Goal: Task Accomplishment & Management: Use online tool/utility

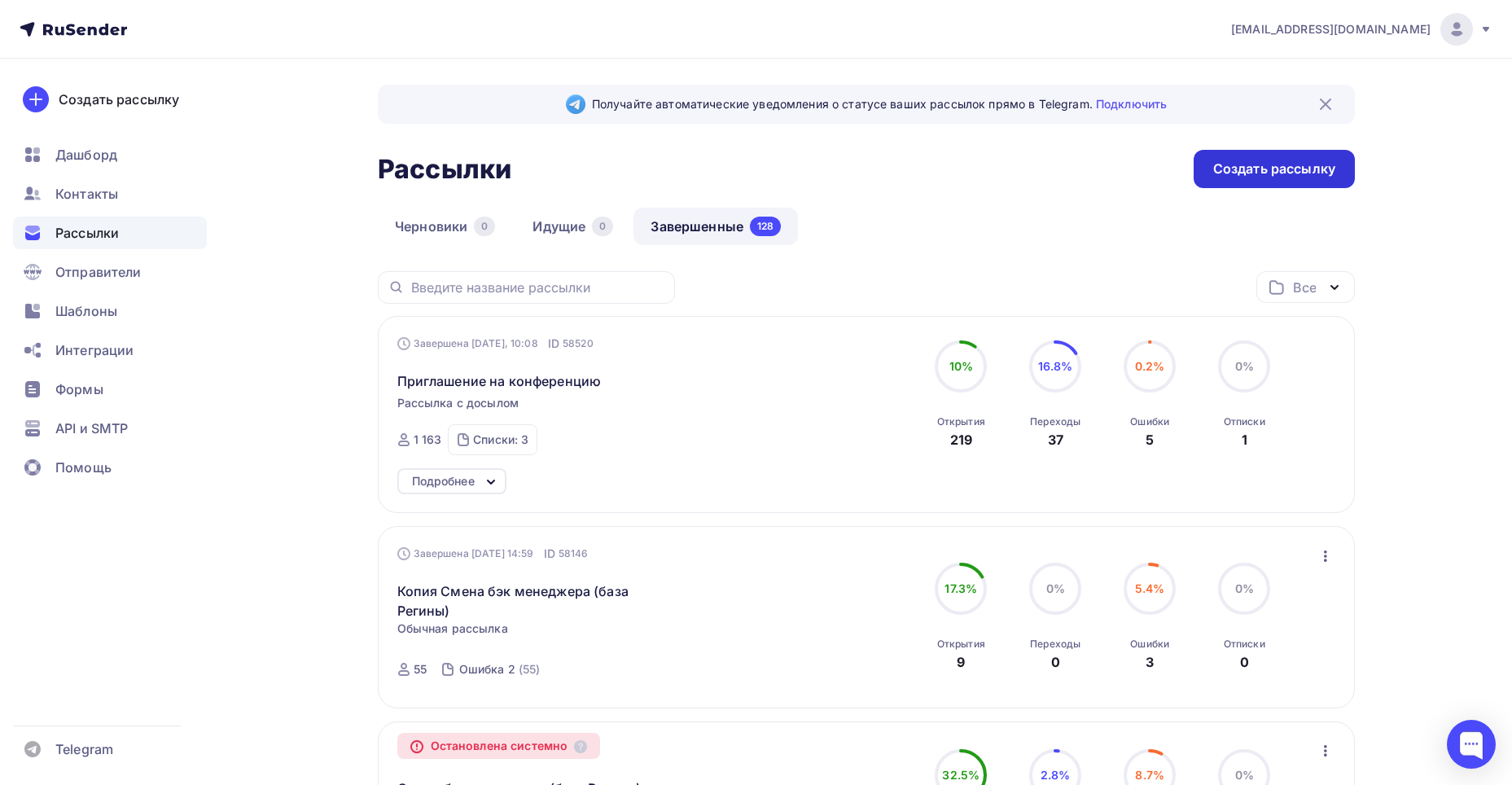
click at [1228, 172] on div "Создать рассылку" at bounding box center [1274, 169] width 122 height 19
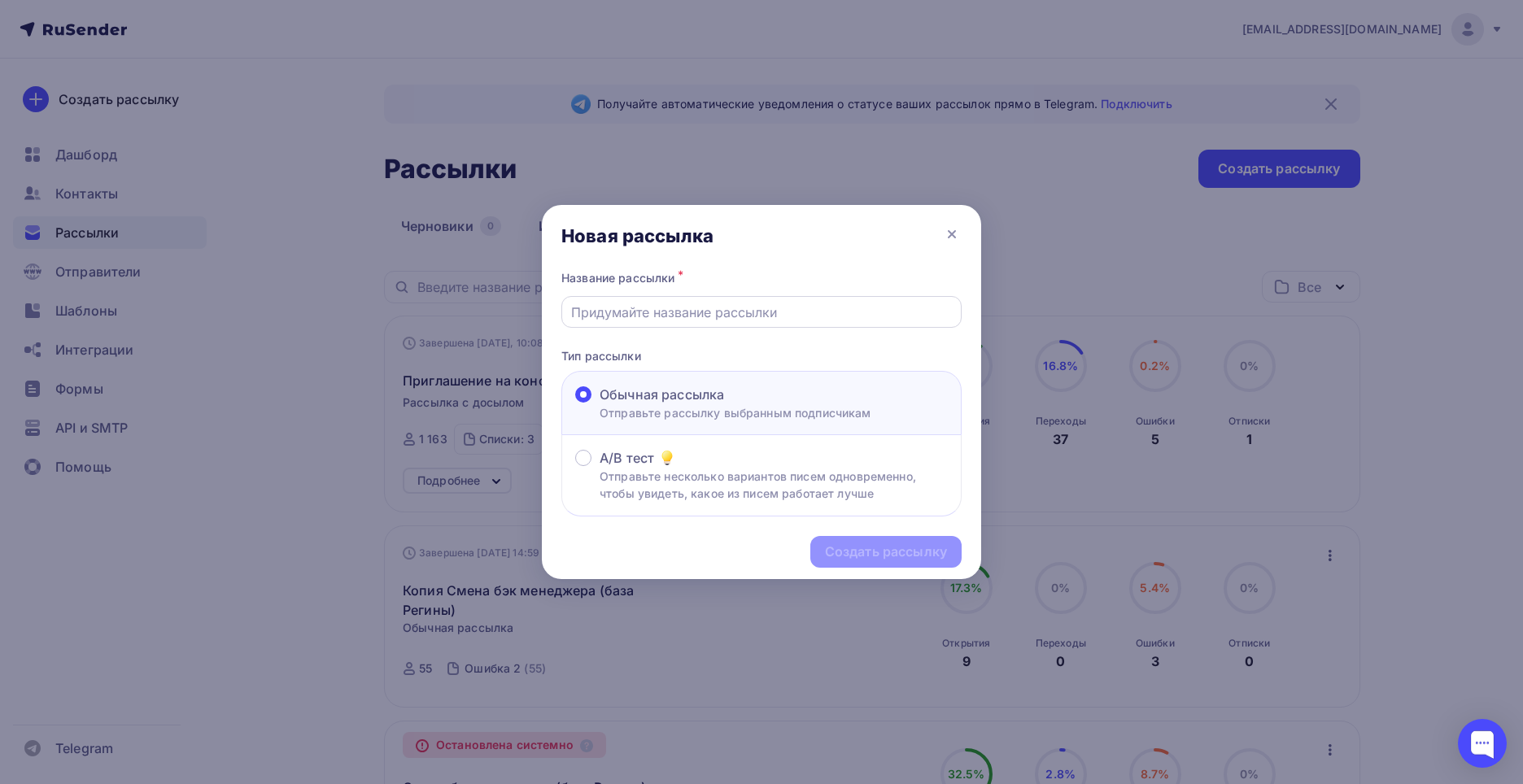
click at [786, 315] on input "text" at bounding box center [762, 312] width 382 height 20
type input "Распродажа в [GEOGRAPHIC_DATA] 2"
click at [852, 547] on div "Создать рассылку" at bounding box center [886, 552] width 122 height 19
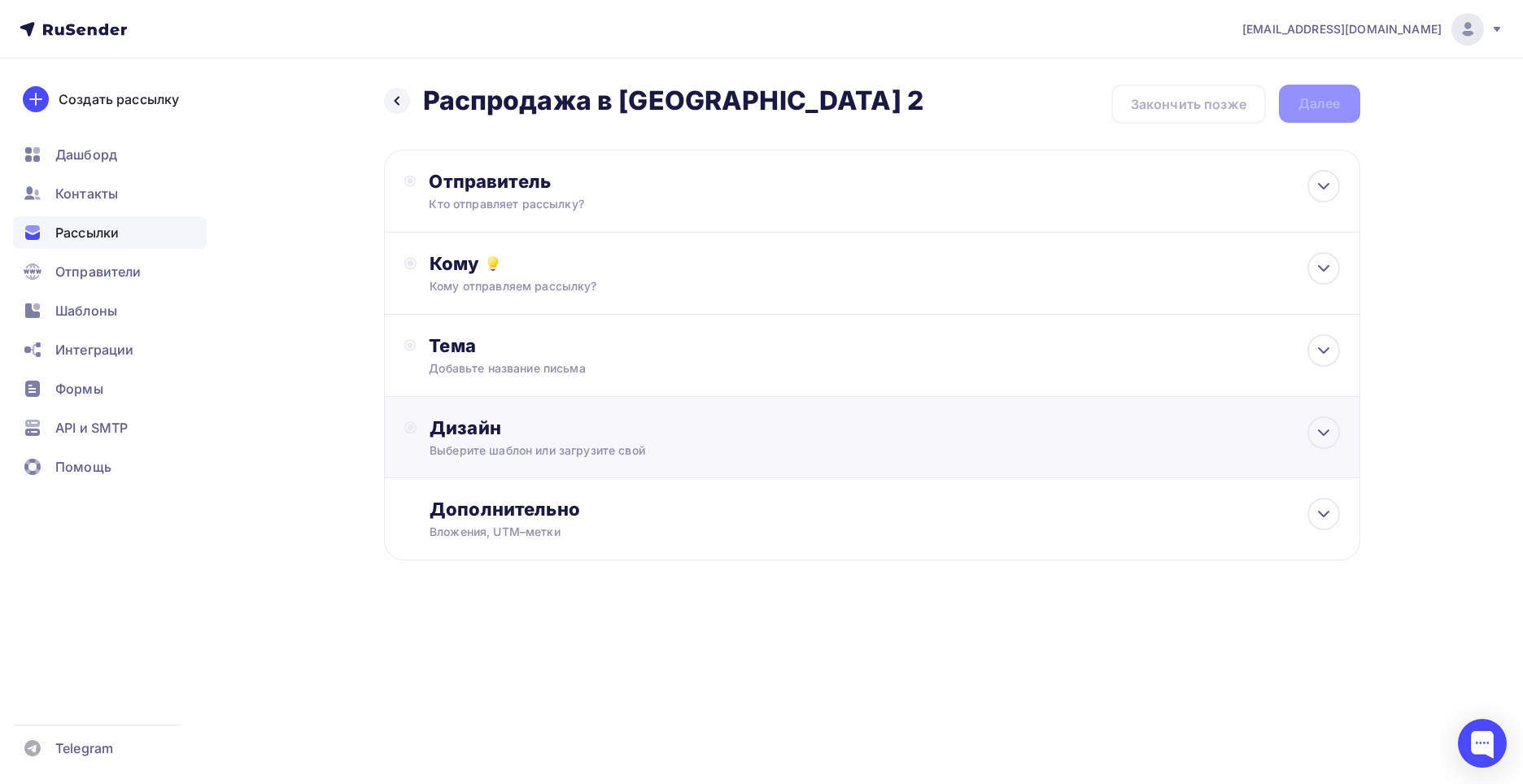
click at [555, 455] on div "Выберите шаблон или загрузите свой" at bounding box center [839, 450] width 819 height 16
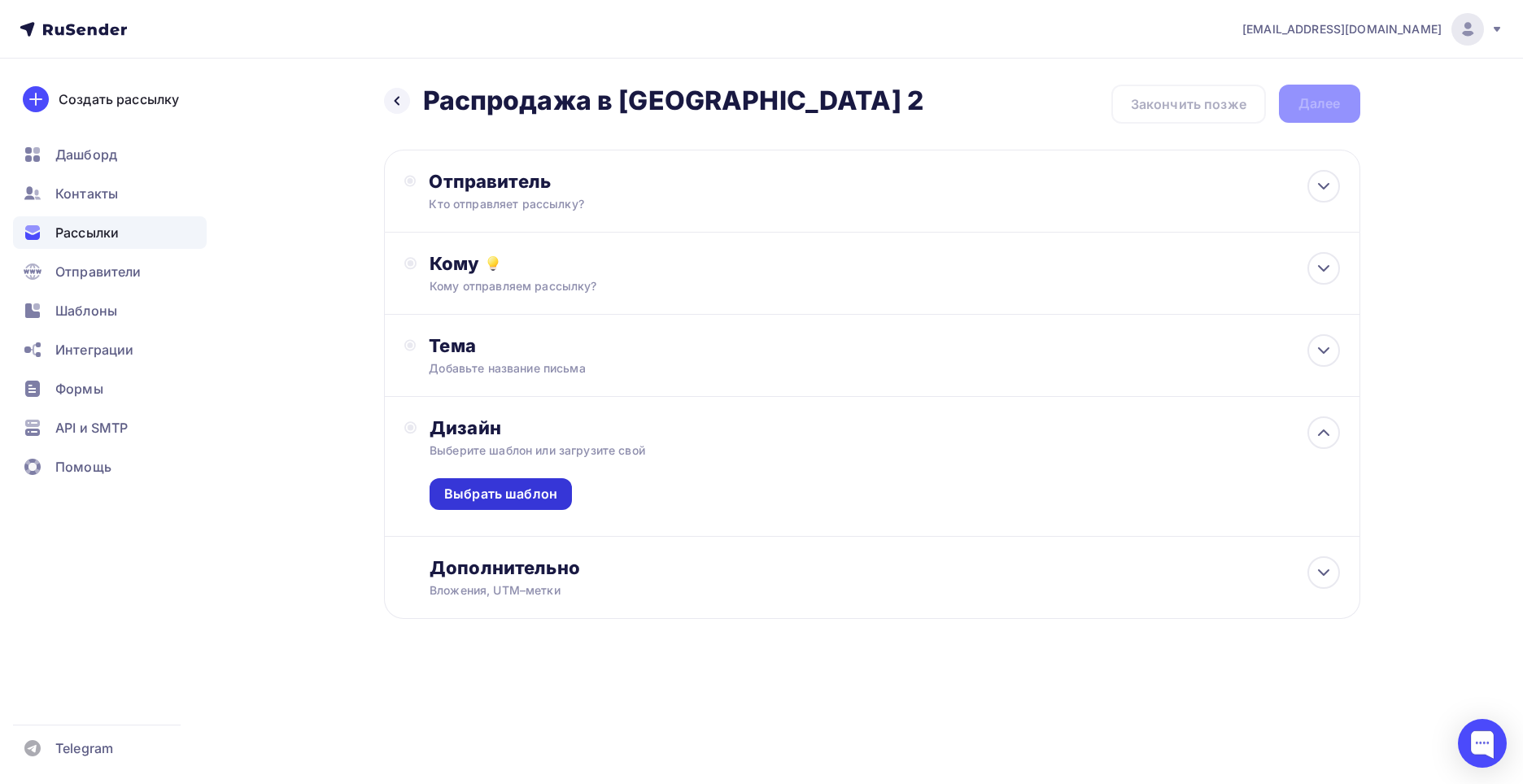
click at [546, 494] on div "Выбрать шаблон" at bounding box center [500, 494] width 113 height 19
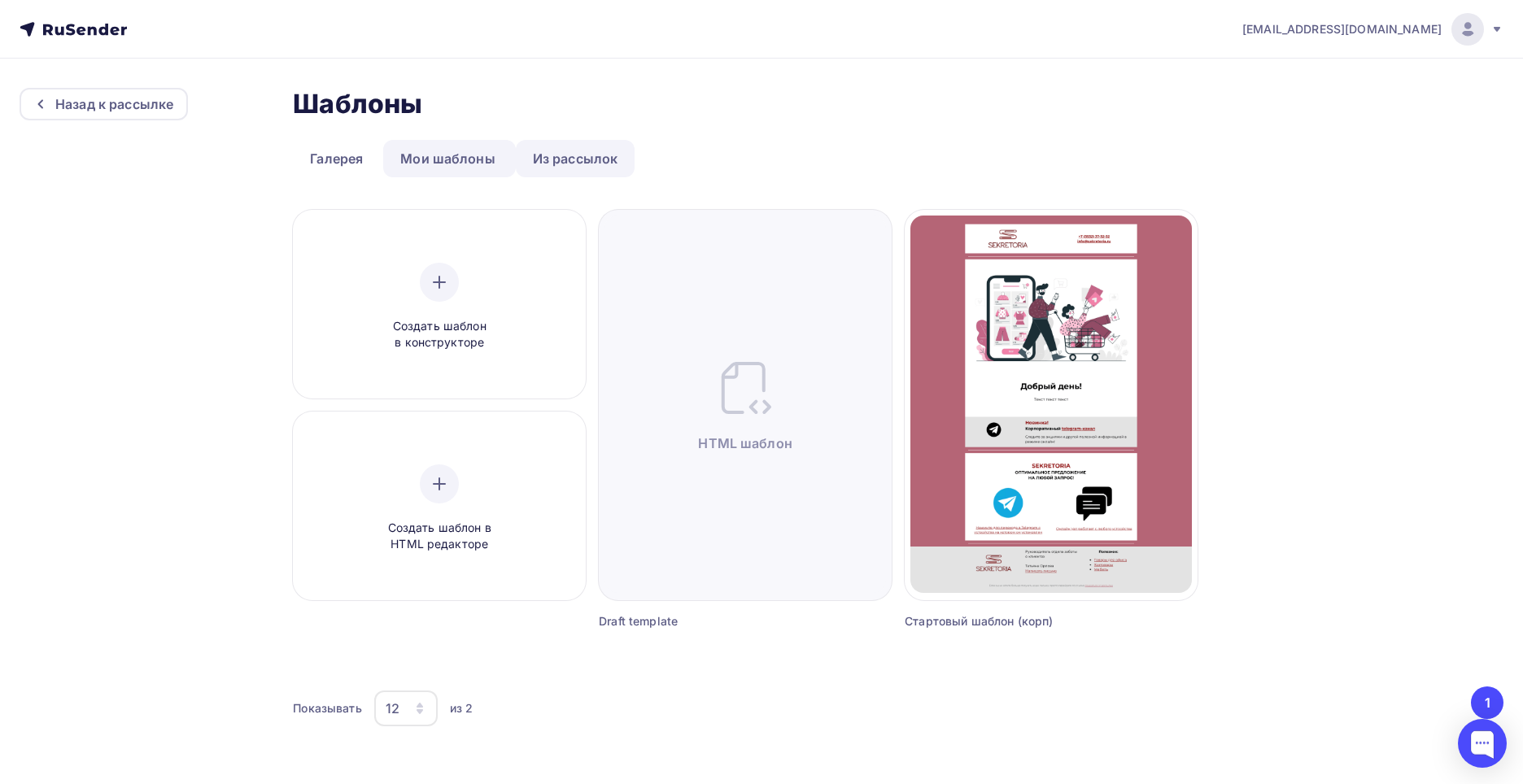
click at [591, 155] on link "Из рассылок" at bounding box center [576, 159] width 120 height 37
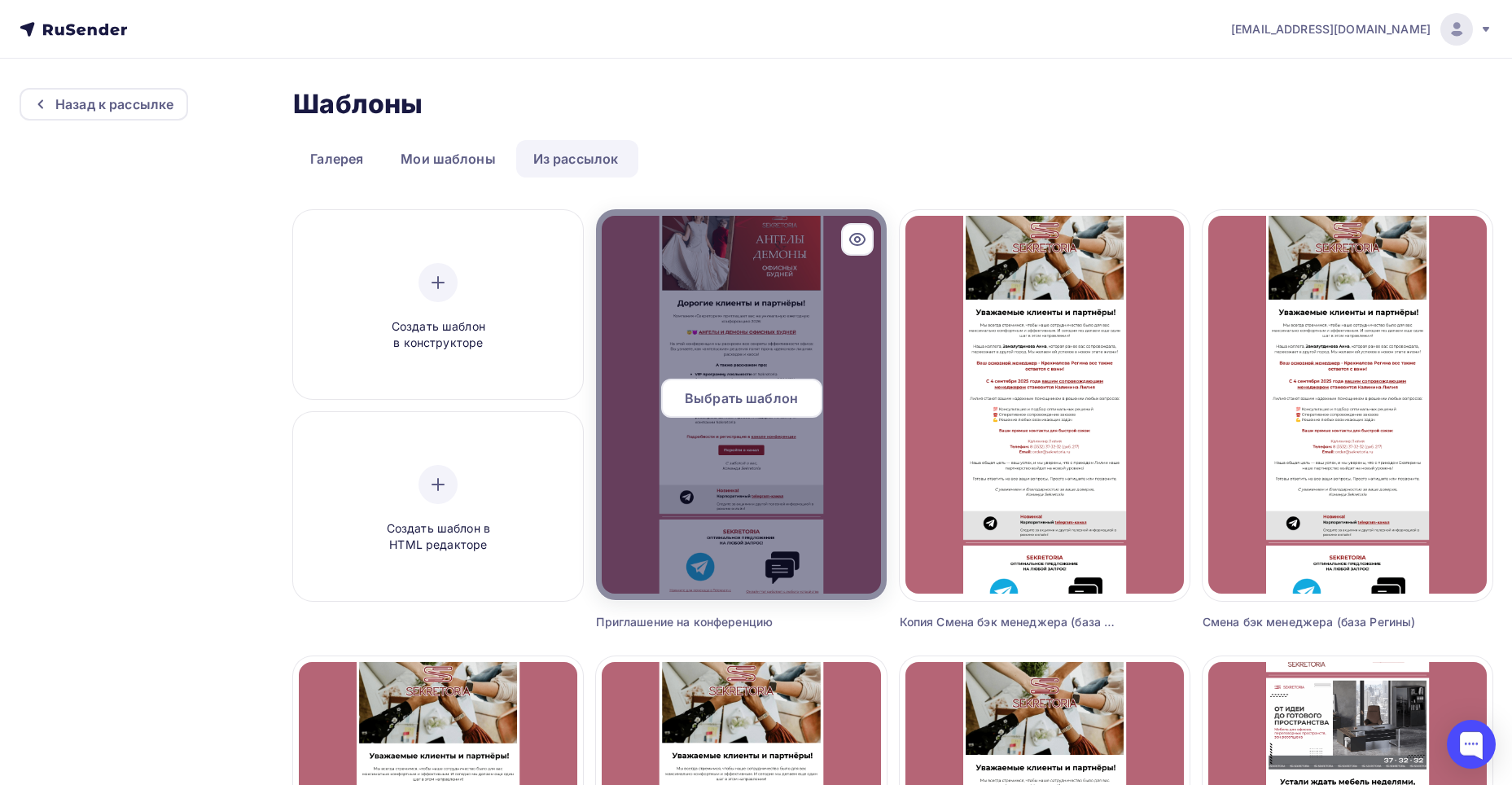
click at [705, 395] on span "Выбрать шаблон" at bounding box center [741, 398] width 113 height 20
click at [687, 404] on span "Выбрать шаблон" at bounding box center [741, 398] width 113 height 20
click at [787, 407] on span "Выбрать шаблон" at bounding box center [741, 398] width 113 height 20
click at [734, 404] on span "Выбрать шаблон" at bounding box center [741, 398] width 113 height 20
click at [708, 392] on span "Выбрать шаблон" at bounding box center [741, 398] width 113 height 20
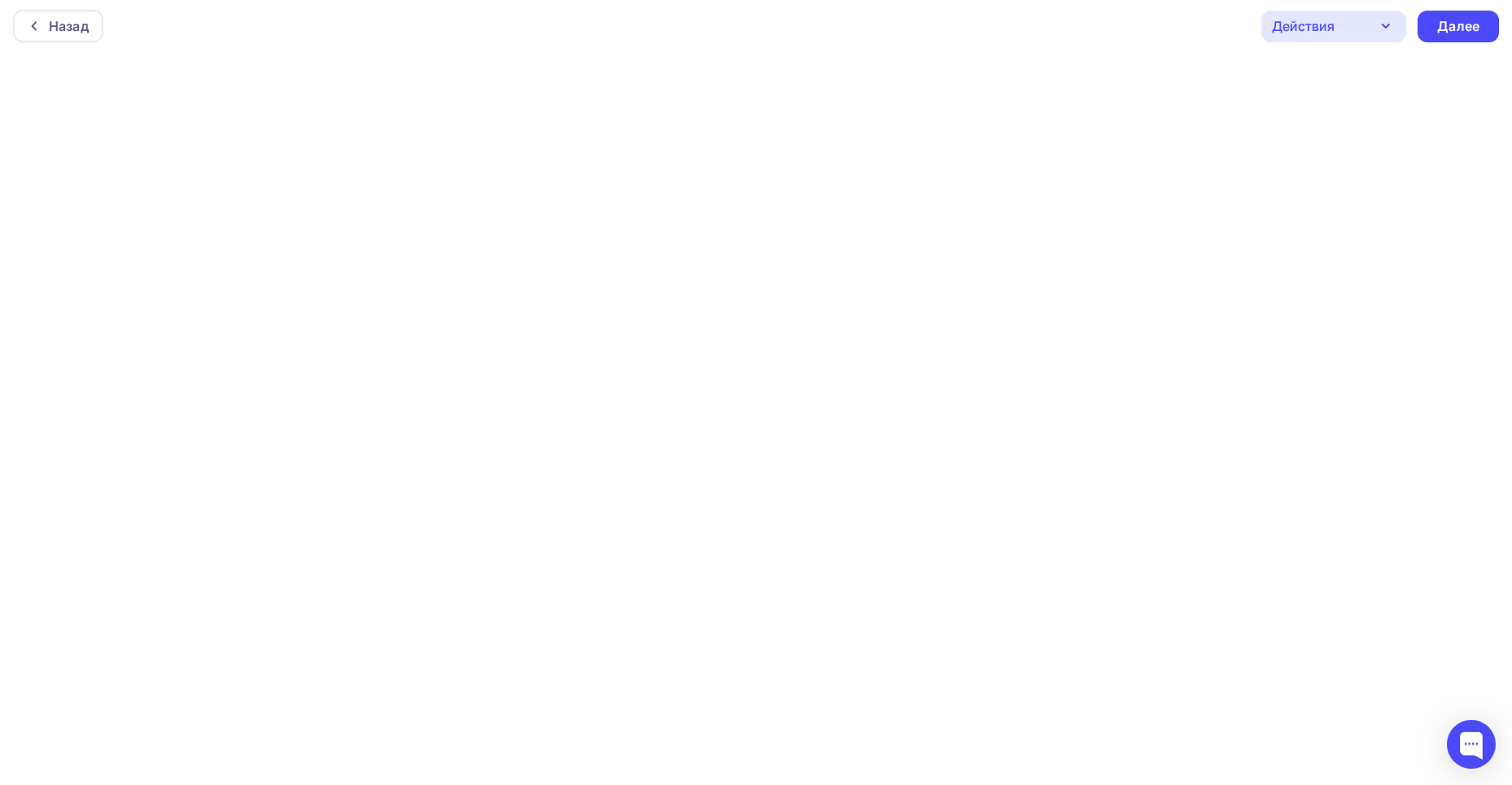
scroll to position [4, 0]
click at [1475, 19] on div "Далее" at bounding box center [1458, 25] width 42 height 19
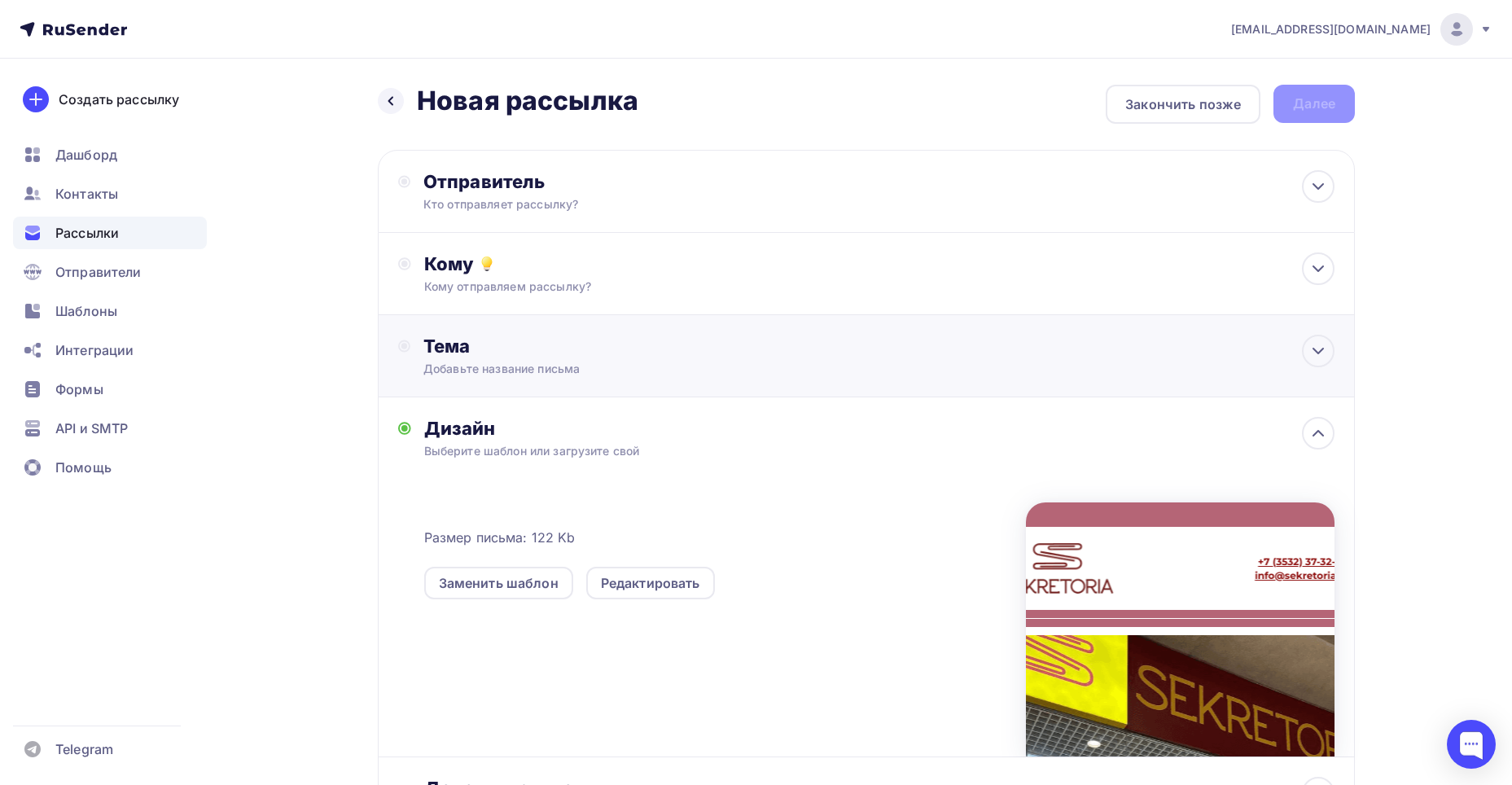
click at [468, 347] on div "Тема" at bounding box center [584, 346] width 322 height 23
click at [1310, 358] on icon at bounding box center [1317, 351] width 20 height 20
click at [1317, 349] on icon at bounding box center [1317, 351] width 20 height 20
click at [1318, 349] on icon at bounding box center [1318, 351] width 10 height 5
click at [1318, 349] on icon at bounding box center [1317, 351] width 20 height 20
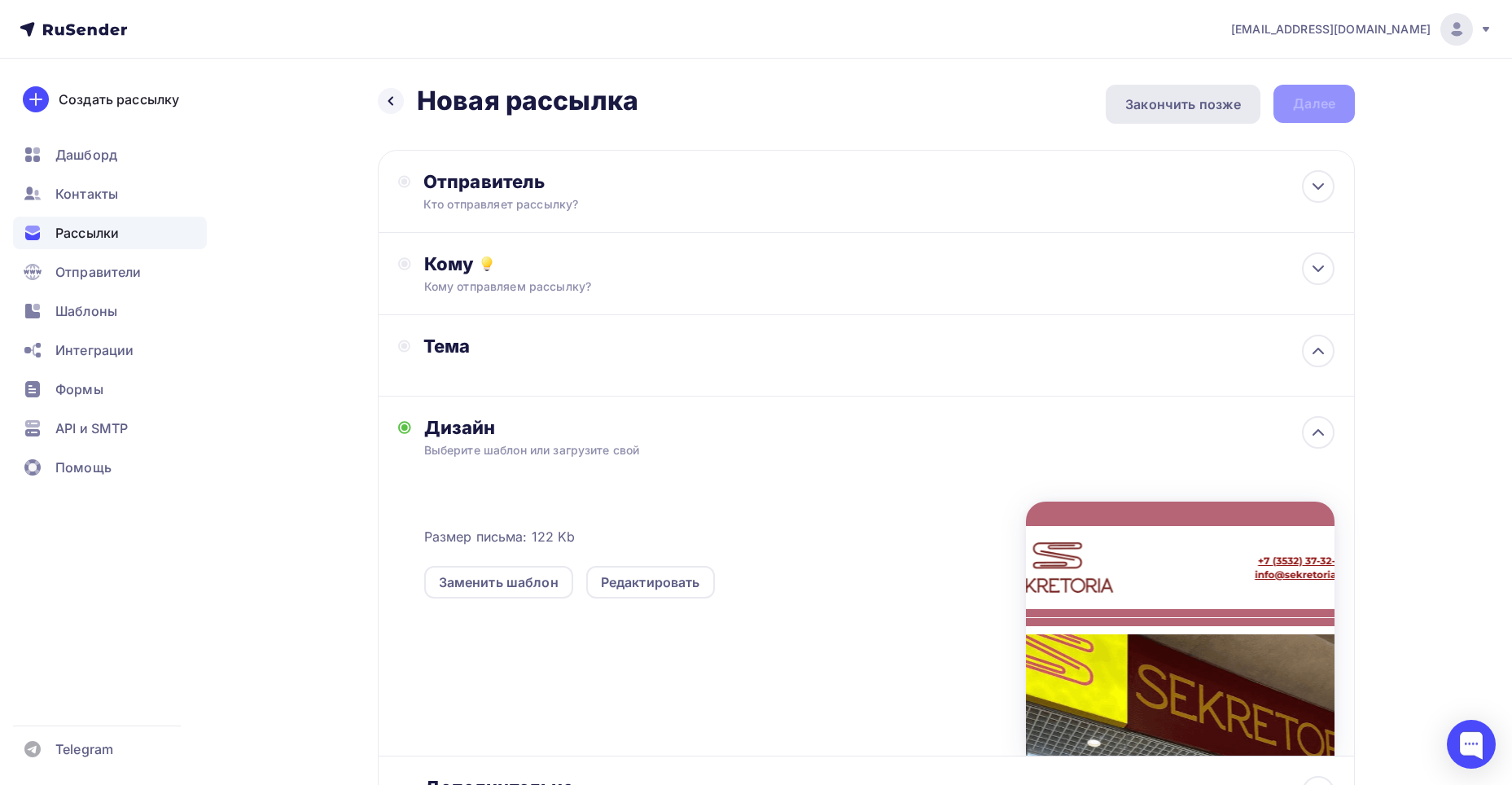
click at [1110, 107] on div "Закончить позже" at bounding box center [1183, 104] width 155 height 39
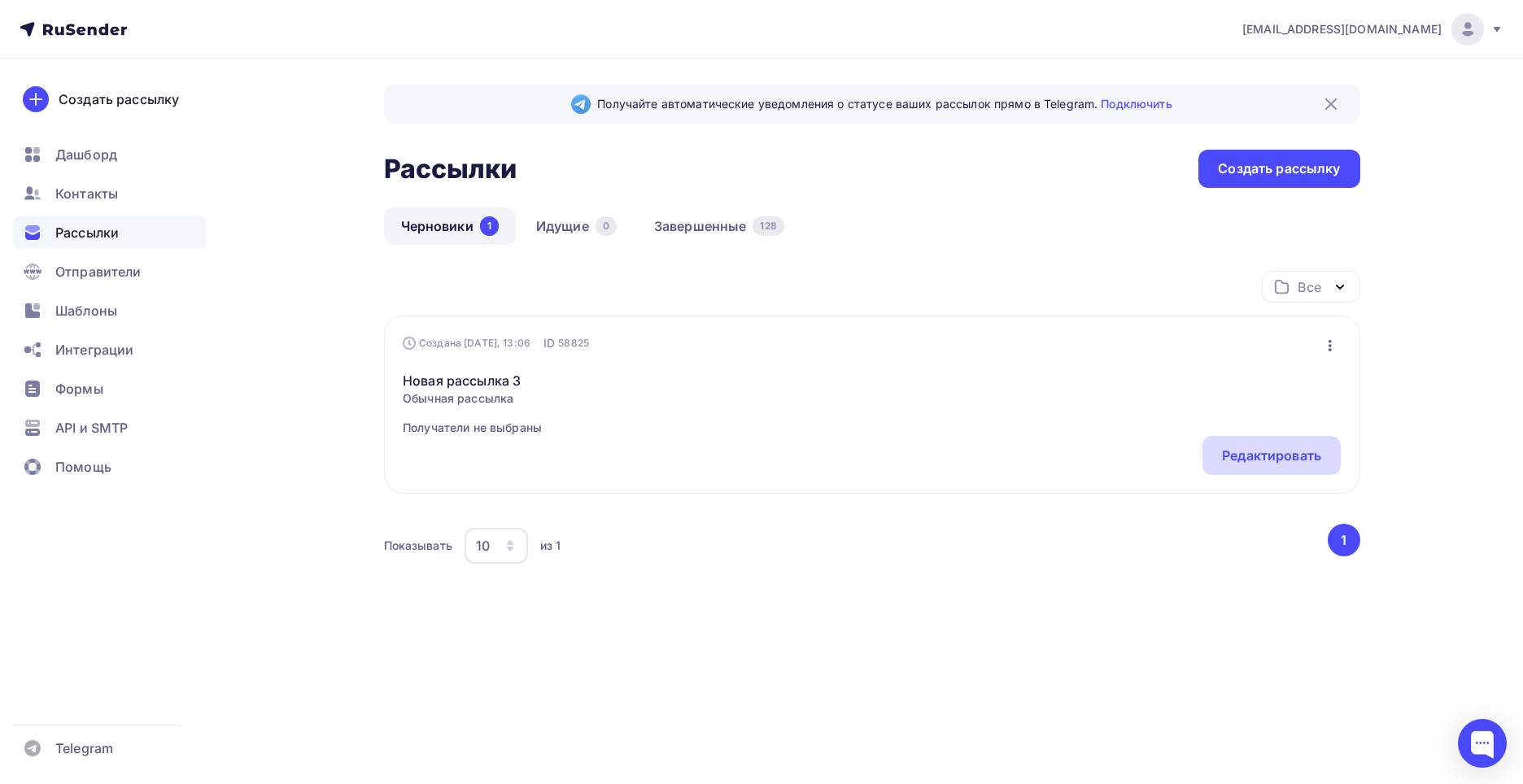
click at [1313, 470] on div "Редактировать" at bounding box center [1272, 456] width 138 height 39
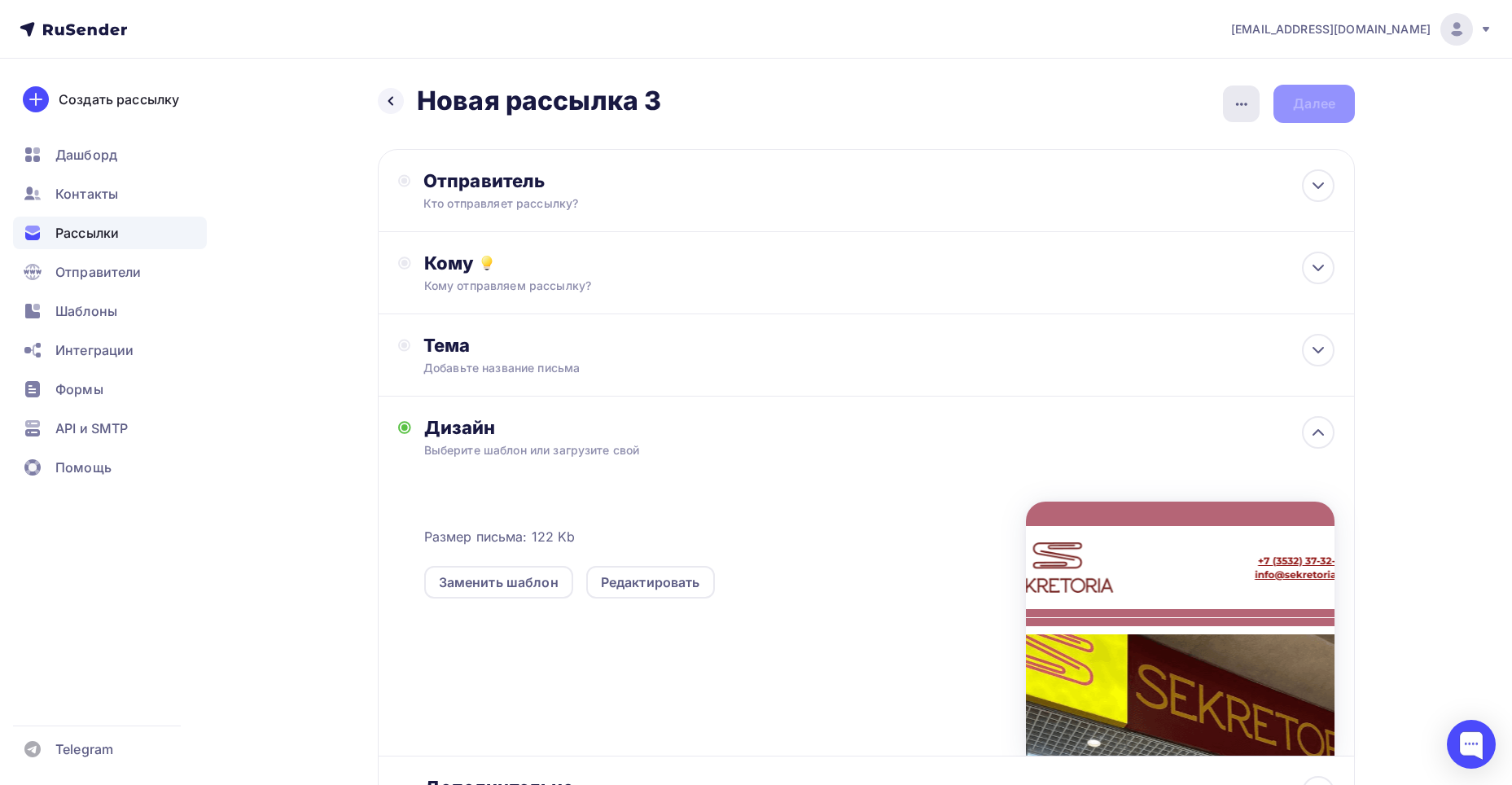
click at [1258, 114] on div "button" at bounding box center [1241, 104] width 37 height 37
click at [1184, 187] on div "Переименовать рассылку" at bounding box center [1155, 187] width 202 height 20
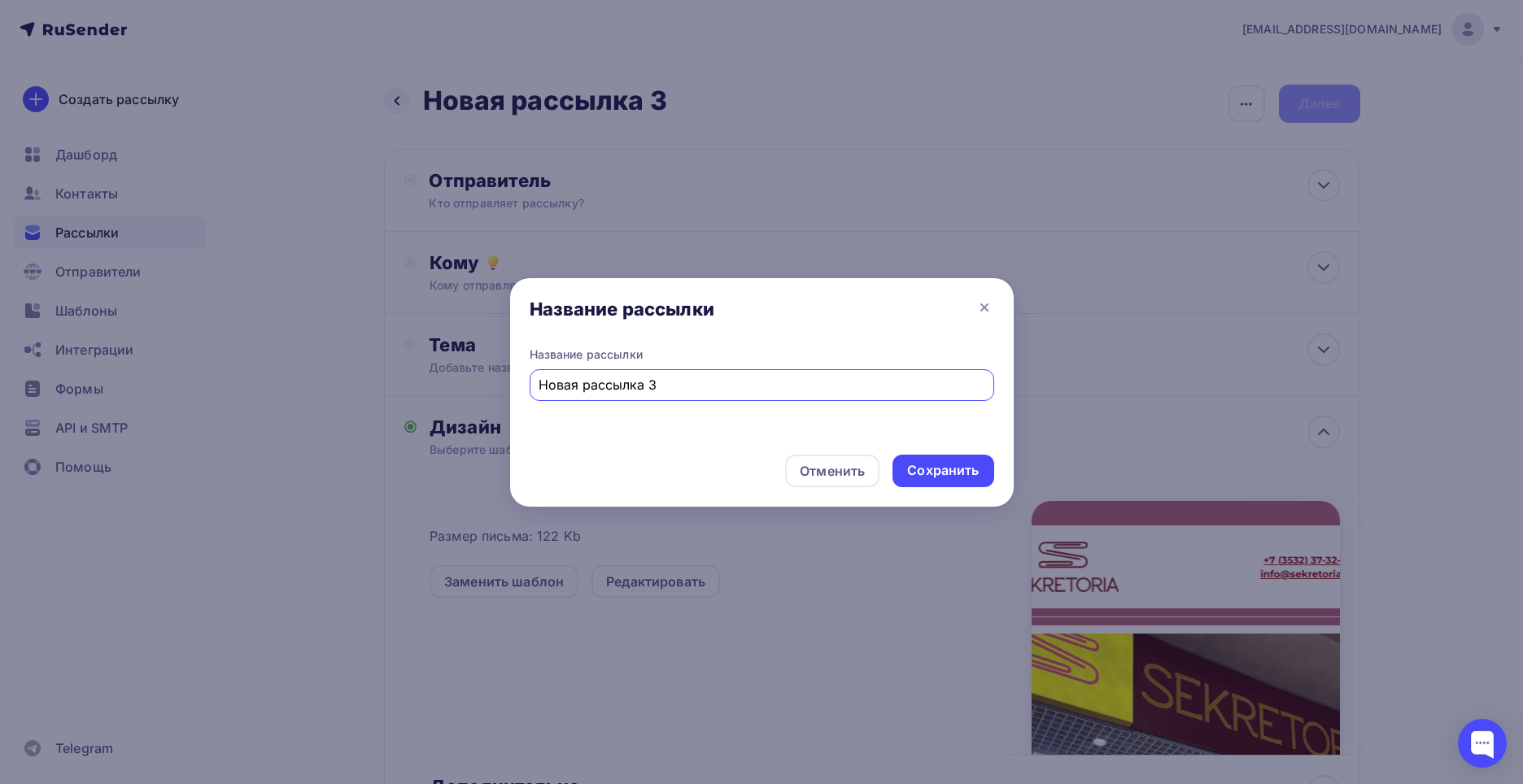
click at [615, 389] on input "Новая рассылка 3" at bounding box center [761, 384] width 446 height 20
type input "Распродажа в [GEOGRAPHIC_DATA] 2"
click at [924, 468] on div "Сохранить" at bounding box center [943, 470] width 71 height 19
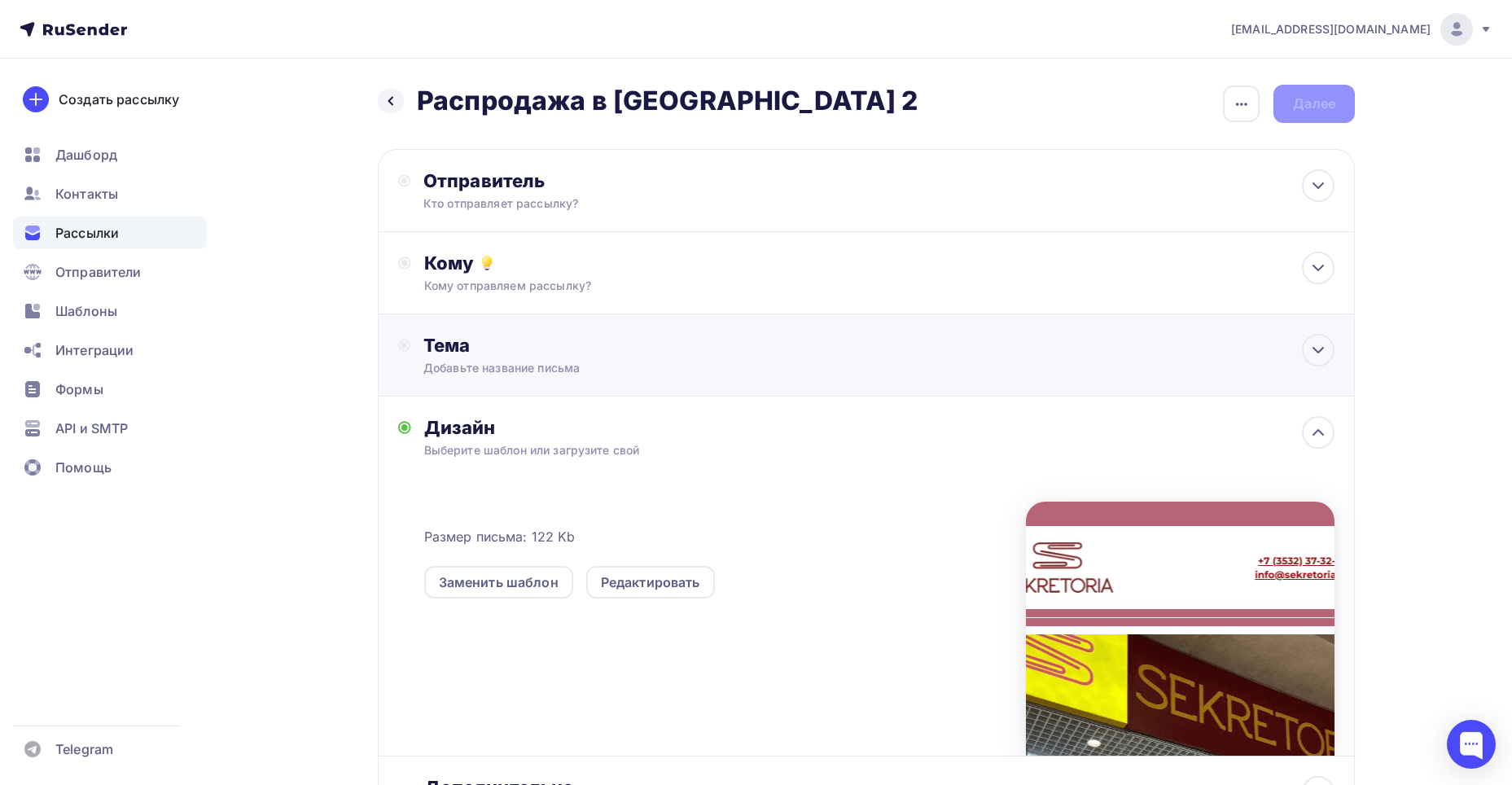
click at [595, 353] on div "Тема" at bounding box center [584, 345] width 322 height 23
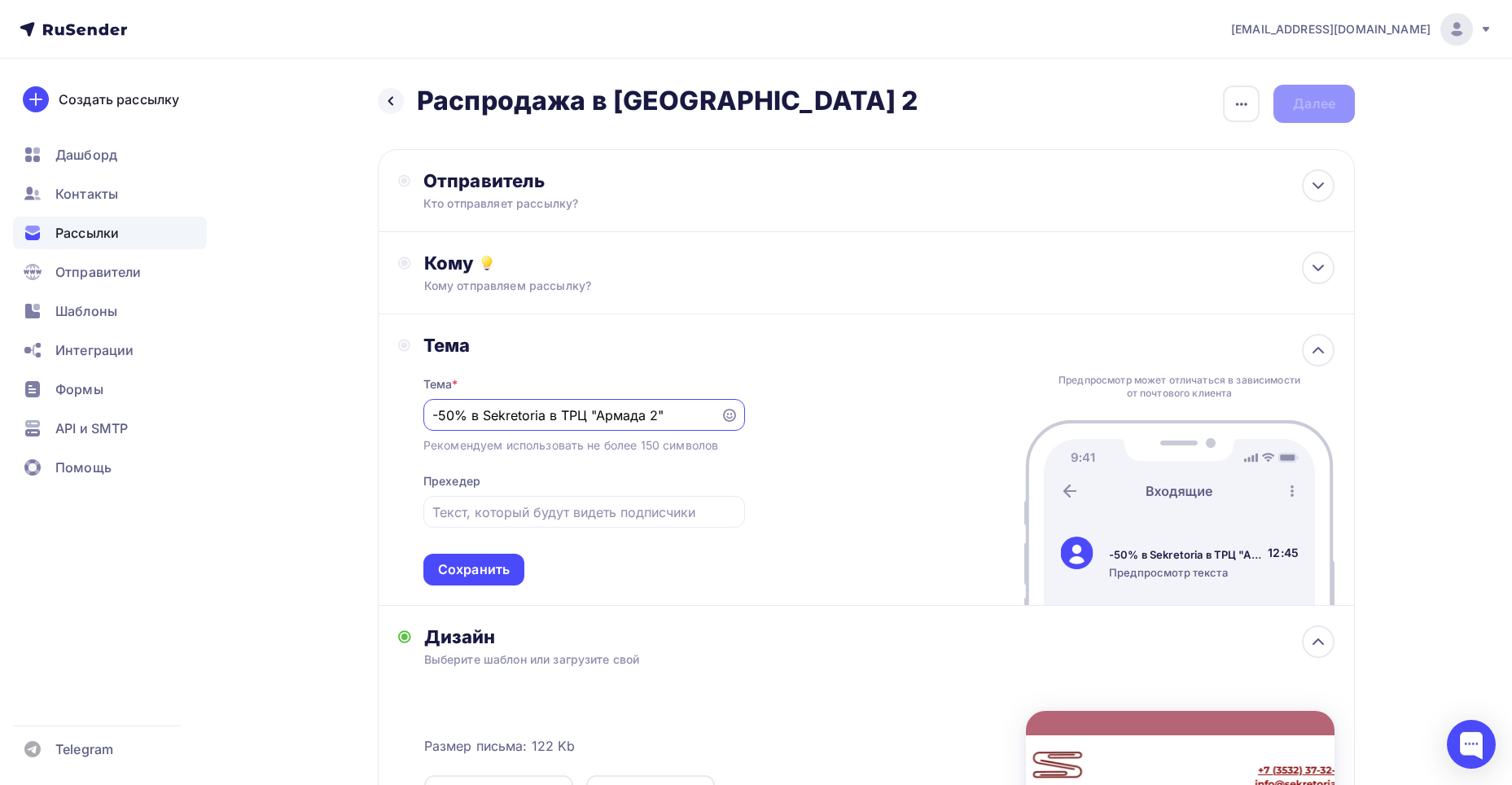
click at [433, 416] on input "-50% в Sekretoria в ТРЦ "Армада 2"" at bounding box center [572, 415] width 279 height 20
click at [721, 424] on div "Распродажа -50% в Sekretoria в ТРЦ "Армада 2"!" at bounding box center [584, 415] width 322 height 31
click at [726, 417] on icon at bounding box center [729, 415] width 13 height 13
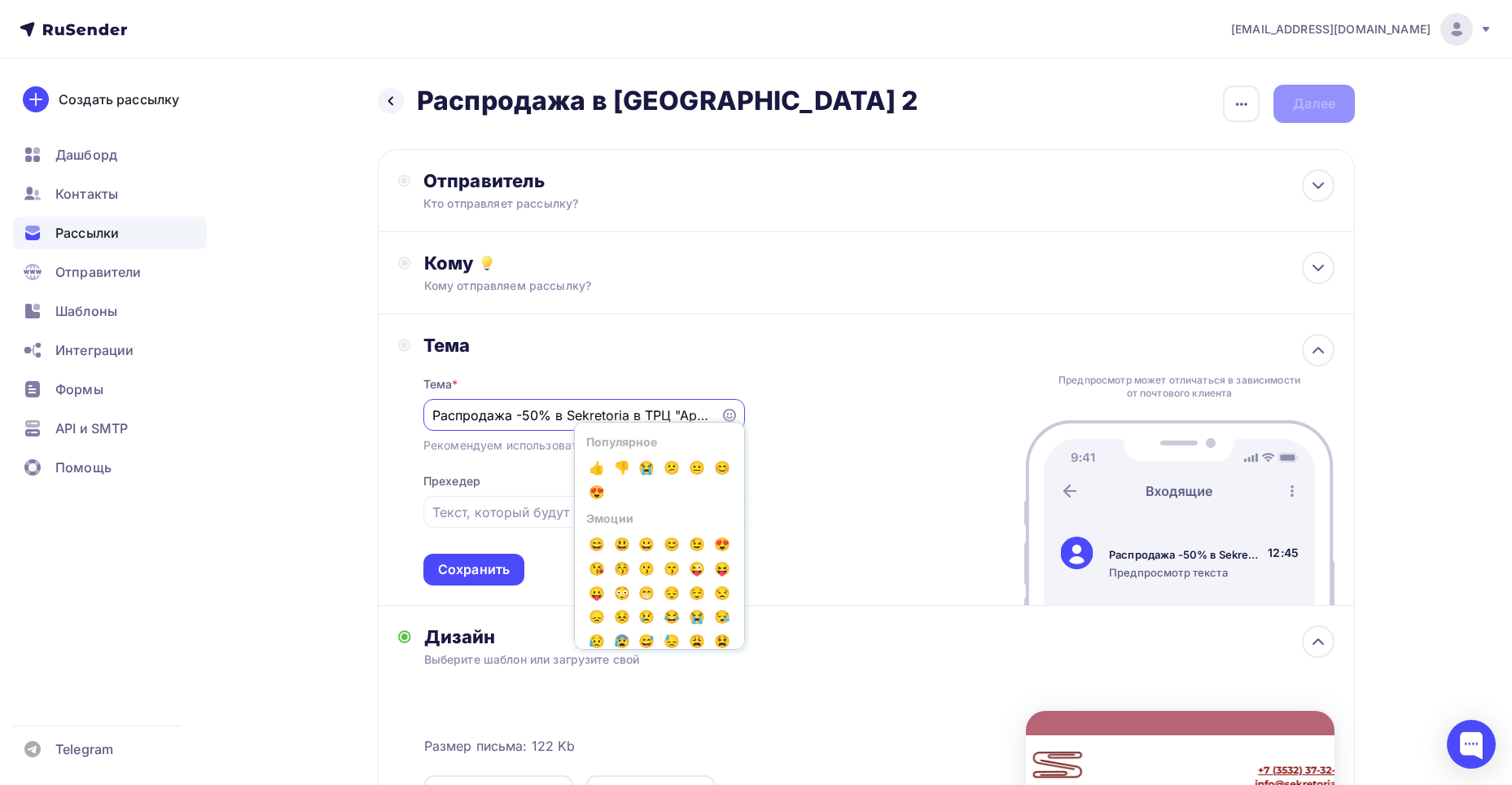
click at [436, 412] on input "Распродажа -50% в Sekretoria в ТРЦ "Армада 2"!" at bounding box center [572, 415] width 279 height 20
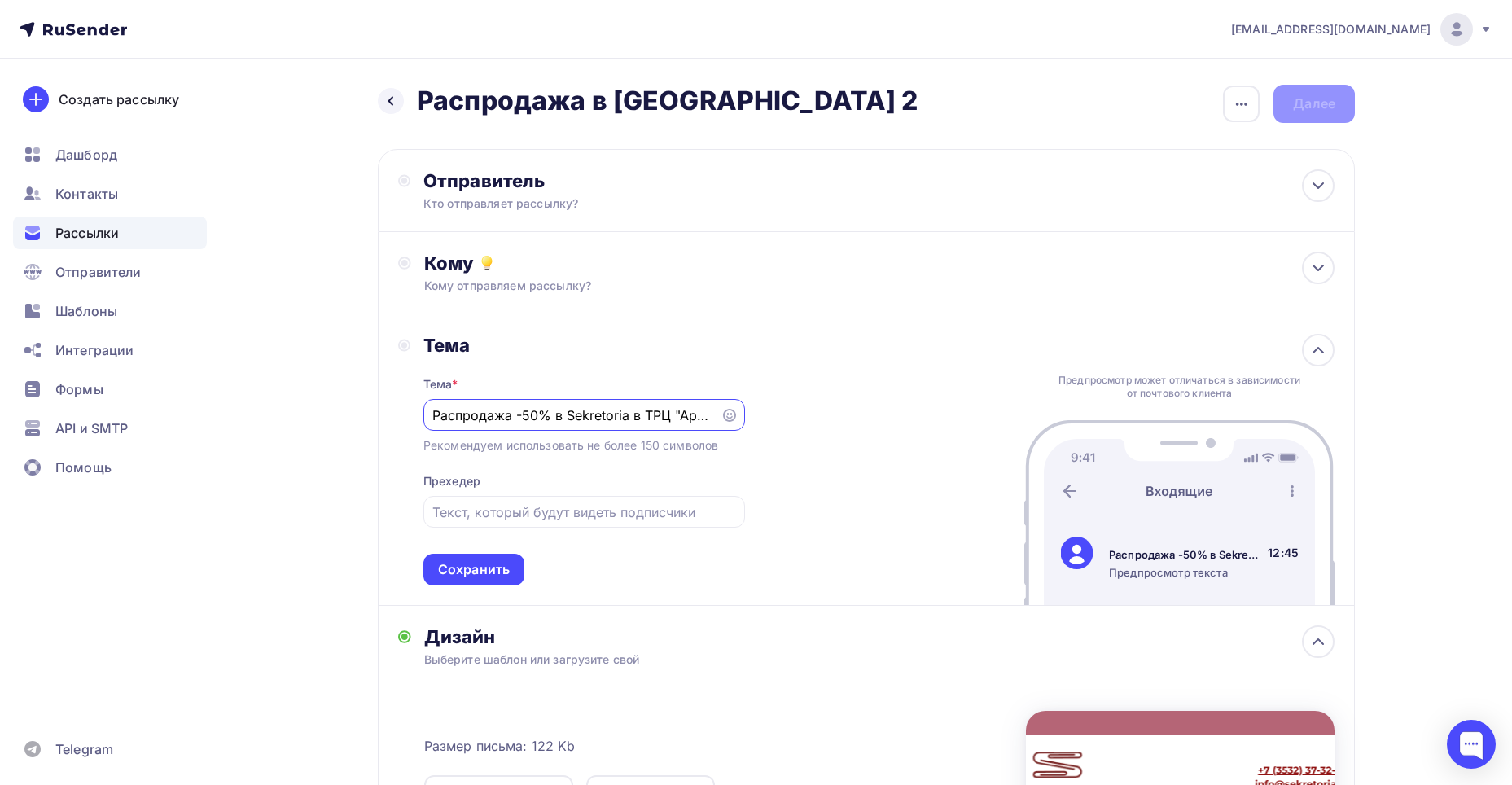
click at [733, 415] on icon at bounding box center [729, 415] width 13 height 13
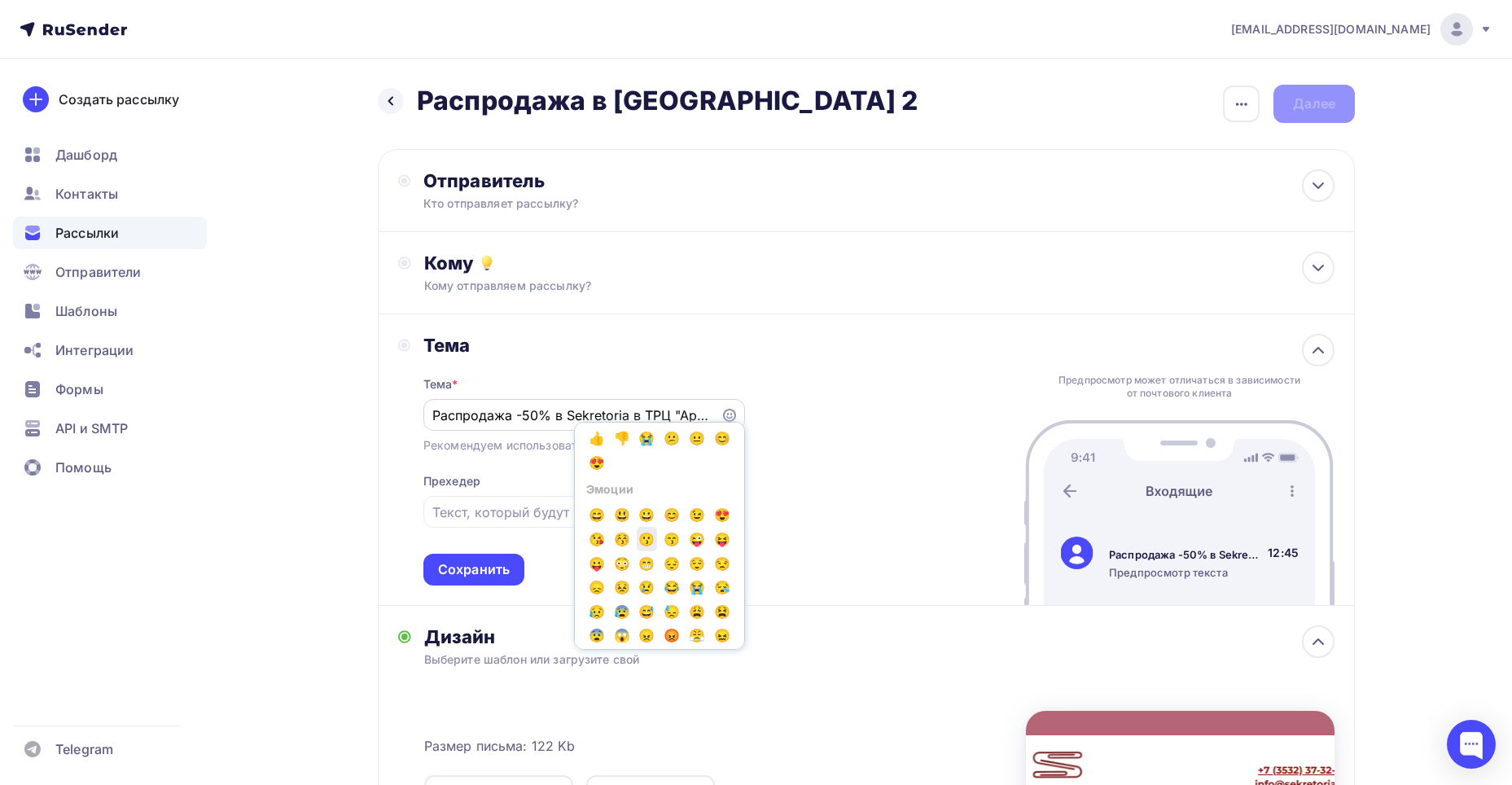
scroll to position [82, 0]
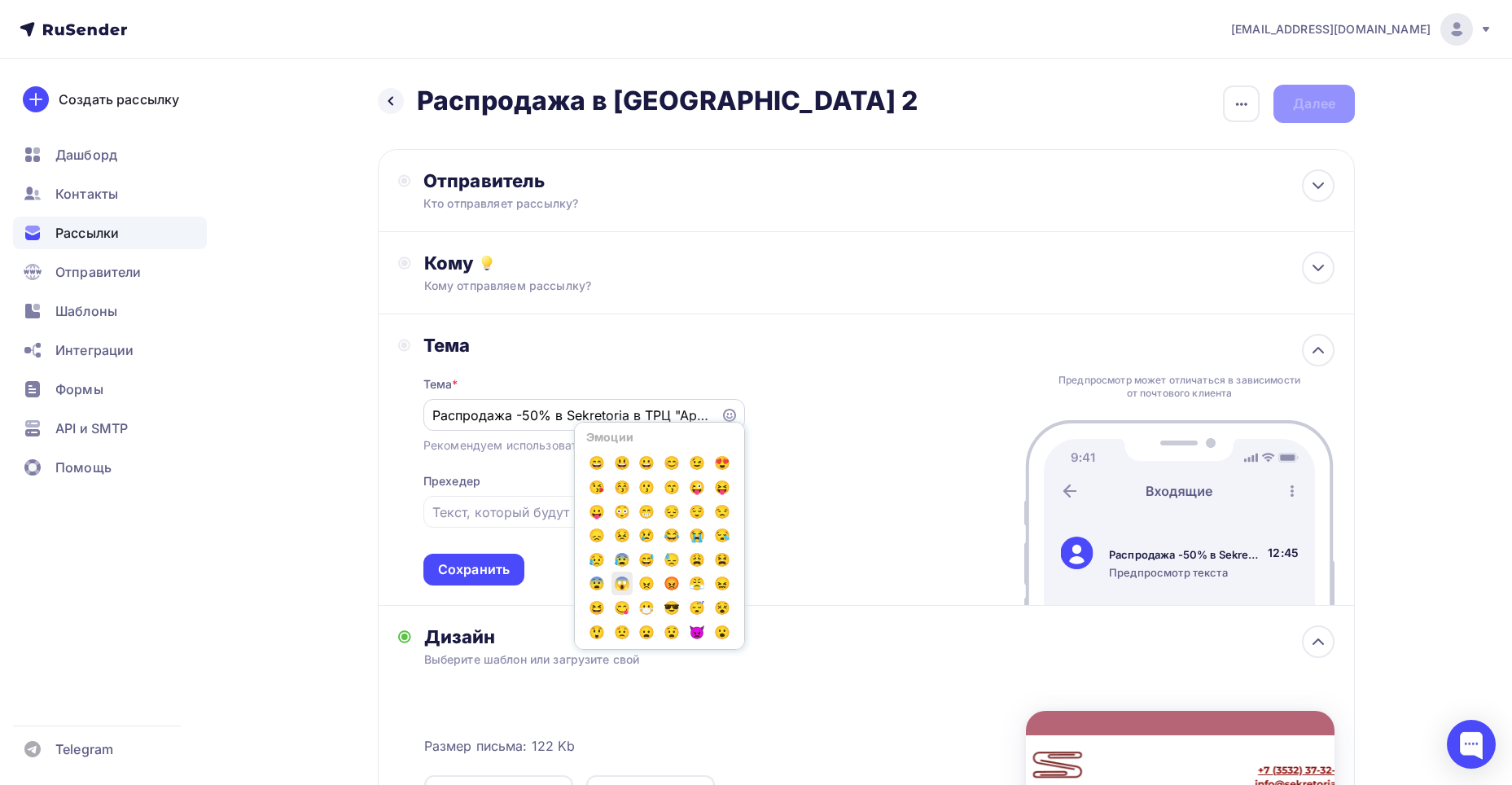
click at [632, 596] on span "😱" at bounding box center [622, 584] width 21 height 25
type input "Распродажа -50% в Sekretoria в ТРЦ "Армада 2"!😱"
click at [550, 409] on input "Распродажа -50% в Sekretoria в ТРЦ "Армада 2"!😱" at bounding box center [572, 415] width 279 height 20
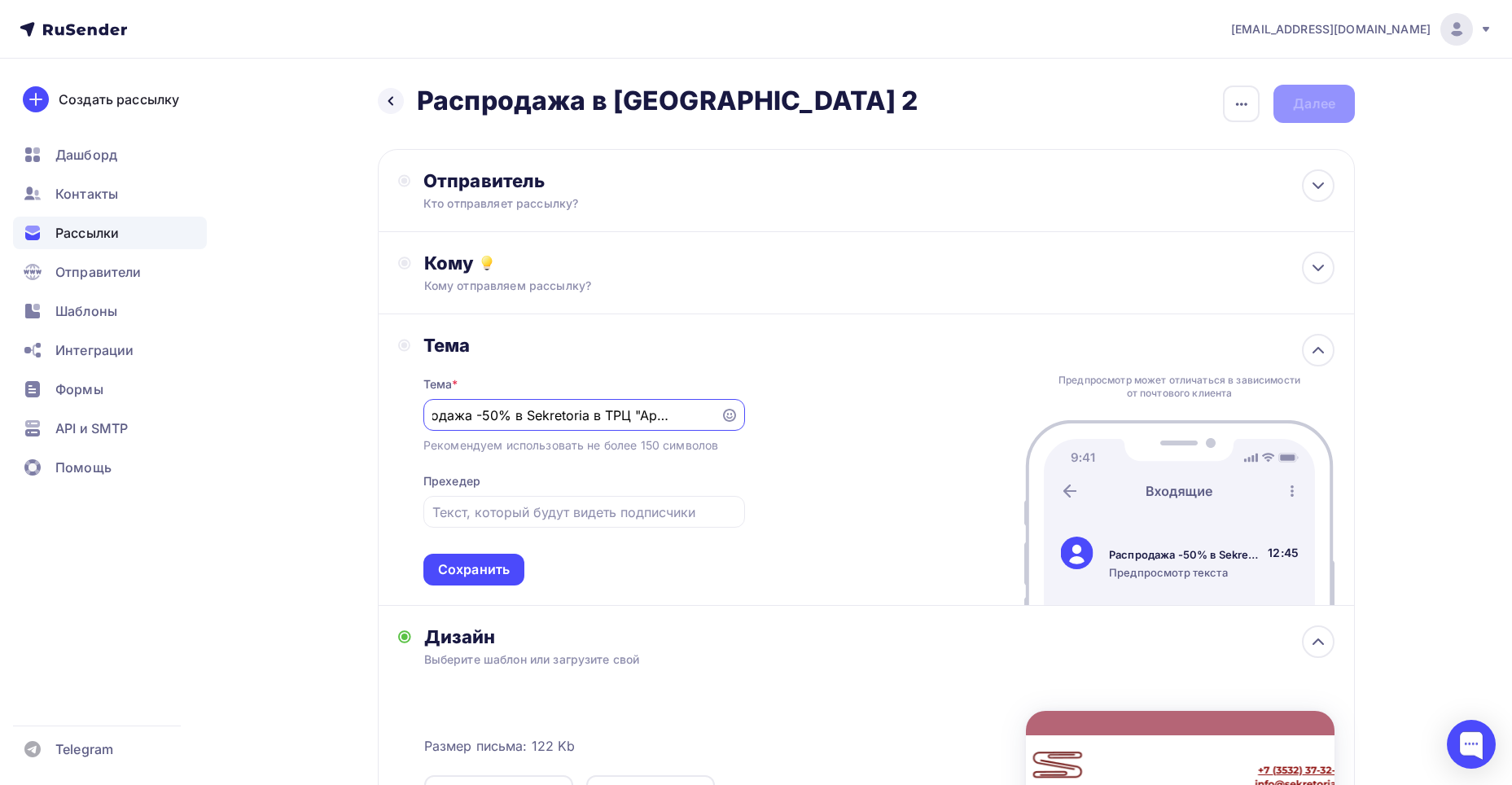
scroll to position [0, 57]
click at [508, 563] on div "Сохранить" at bounding box center [474, 569] width 71 height 19
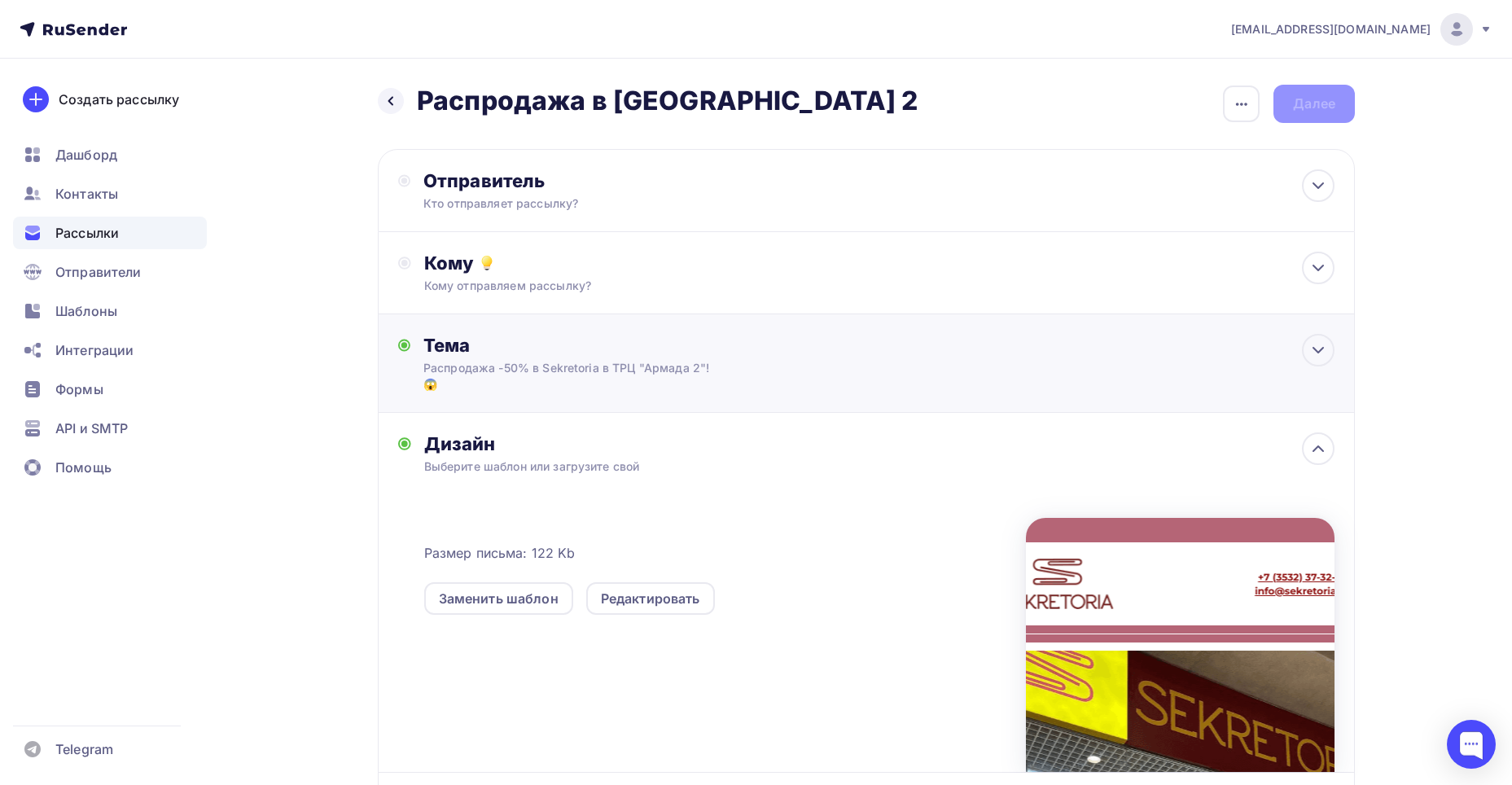
scroll to position [0, 0]
click at [532, 210] on div "Кто отправляет рассылку?" at bounding box center [582, 203] width 318 height 16
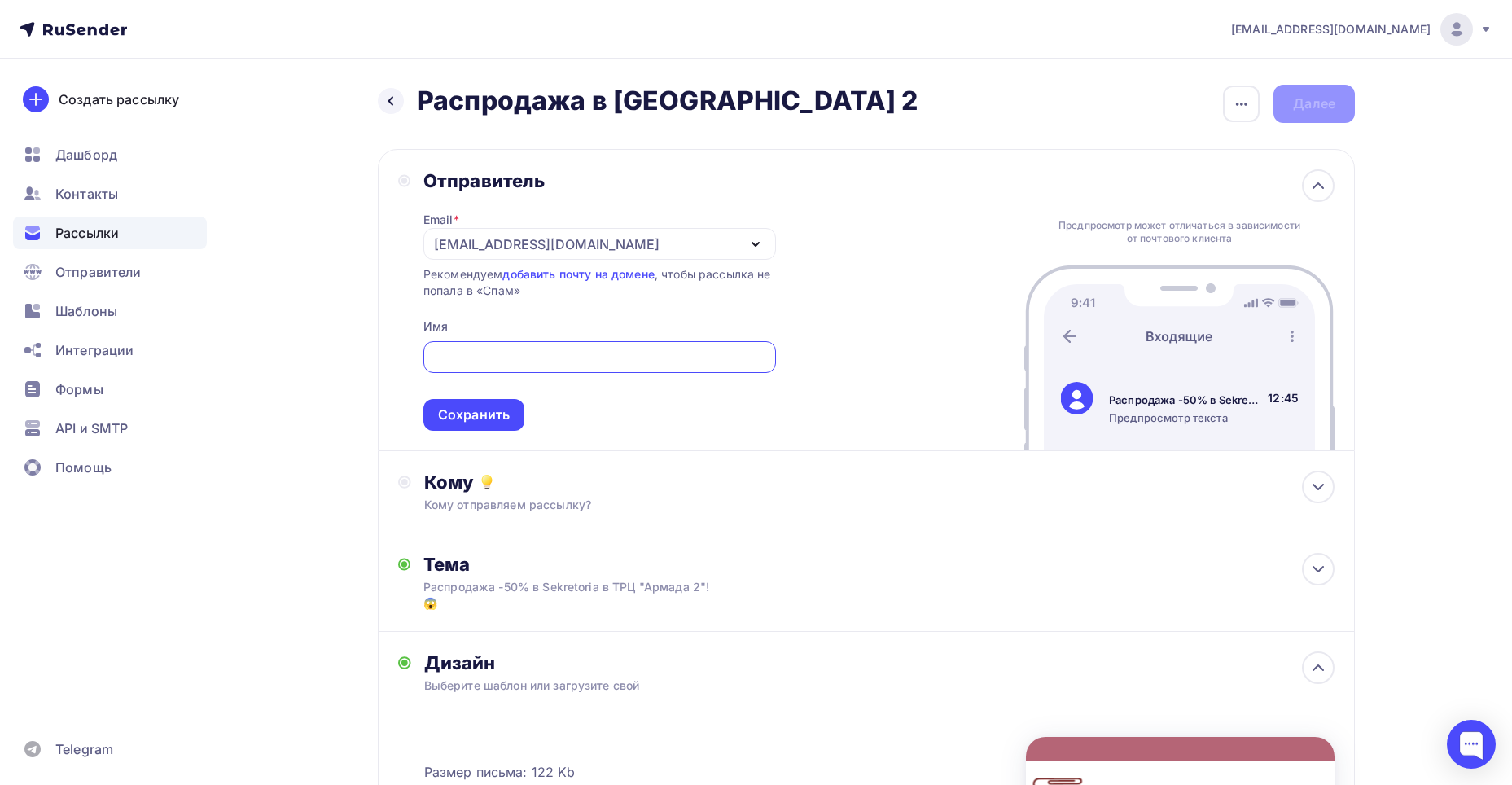
click at [471, 243] on div "[EMAIL_ADDRESS][DOMAIN_NAME]" at bounding box center [546, 244] width 225 height 20
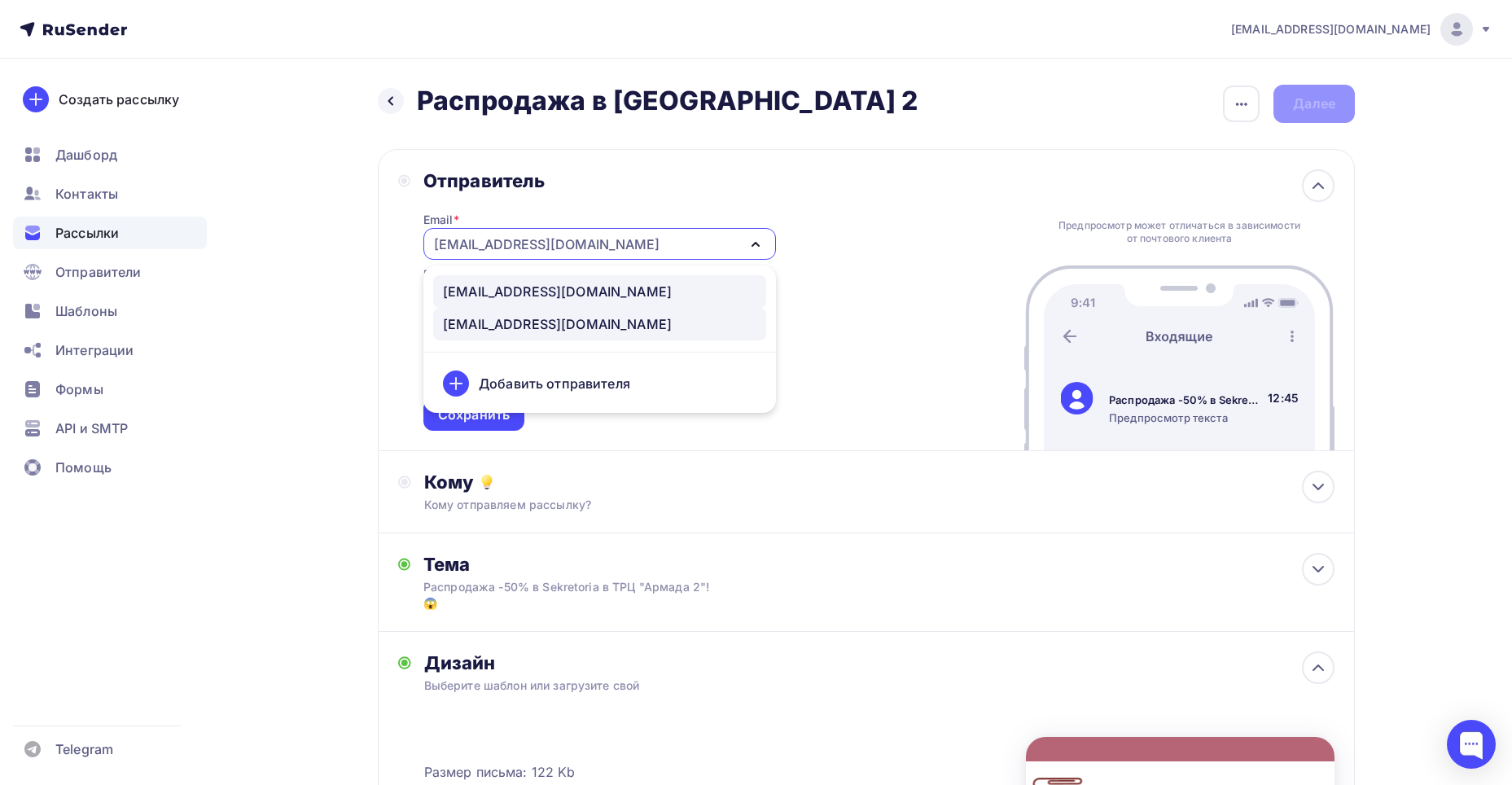
click at [494, 297] on div "[EMAIL_ADDRESS][DOMAIN_NAME]" at bounding box center [556, 291] width 228 height 20
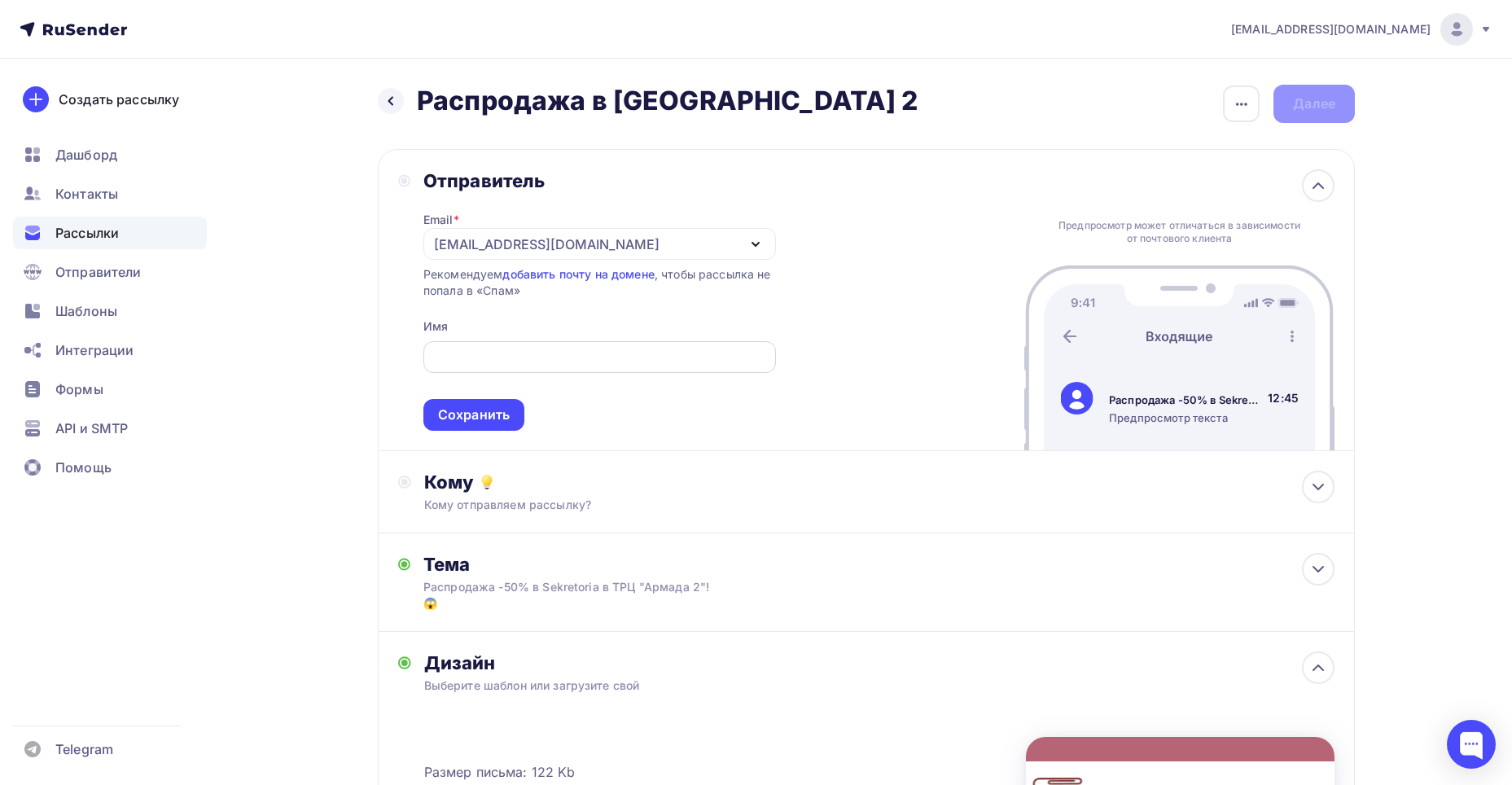
click at [497, 360] on input "text" at bounding box center [599, 357] width 334 height 20
type input "Sekretoria"
click at [469, 415] on div "Сохранить" at bounding box center [474, 415] width 71 height 19
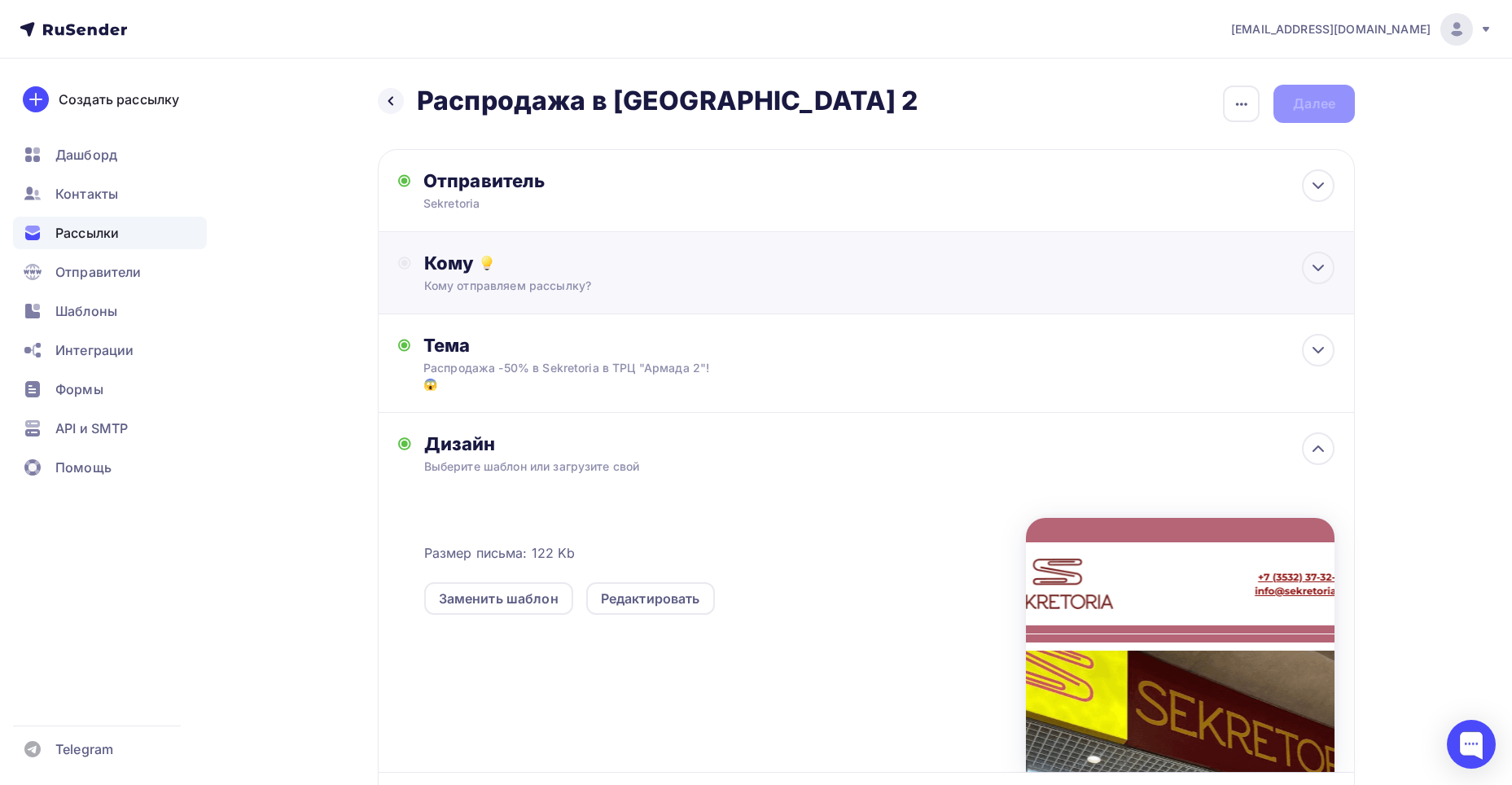
click at [543, 284] on div "Кому отправляем рассылку?" at bounding box center [833, 285] width 820 height 16
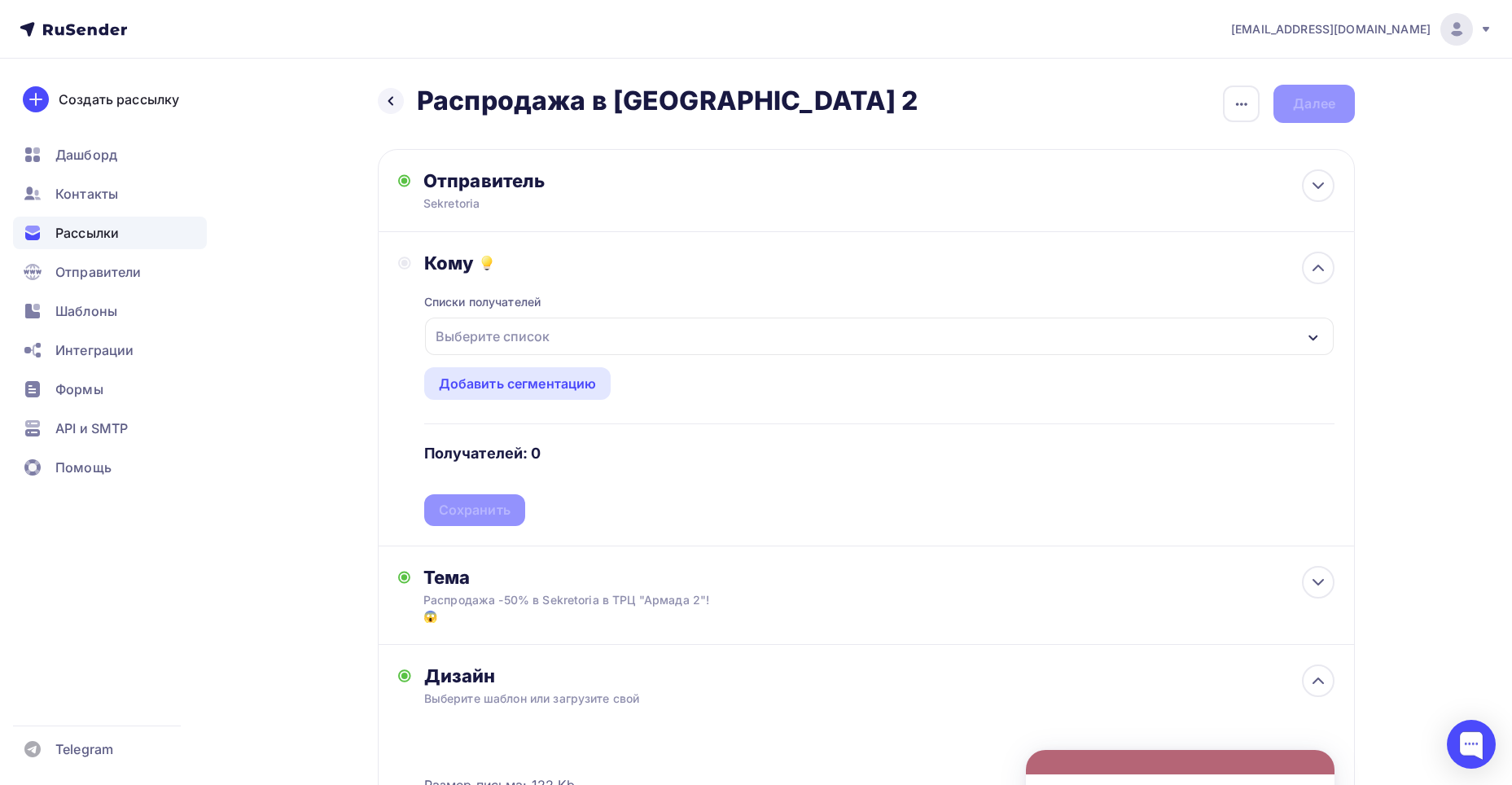
click at [524, 342] on div "Выберите список" at bounding box center [493, 336] width 127 height 30
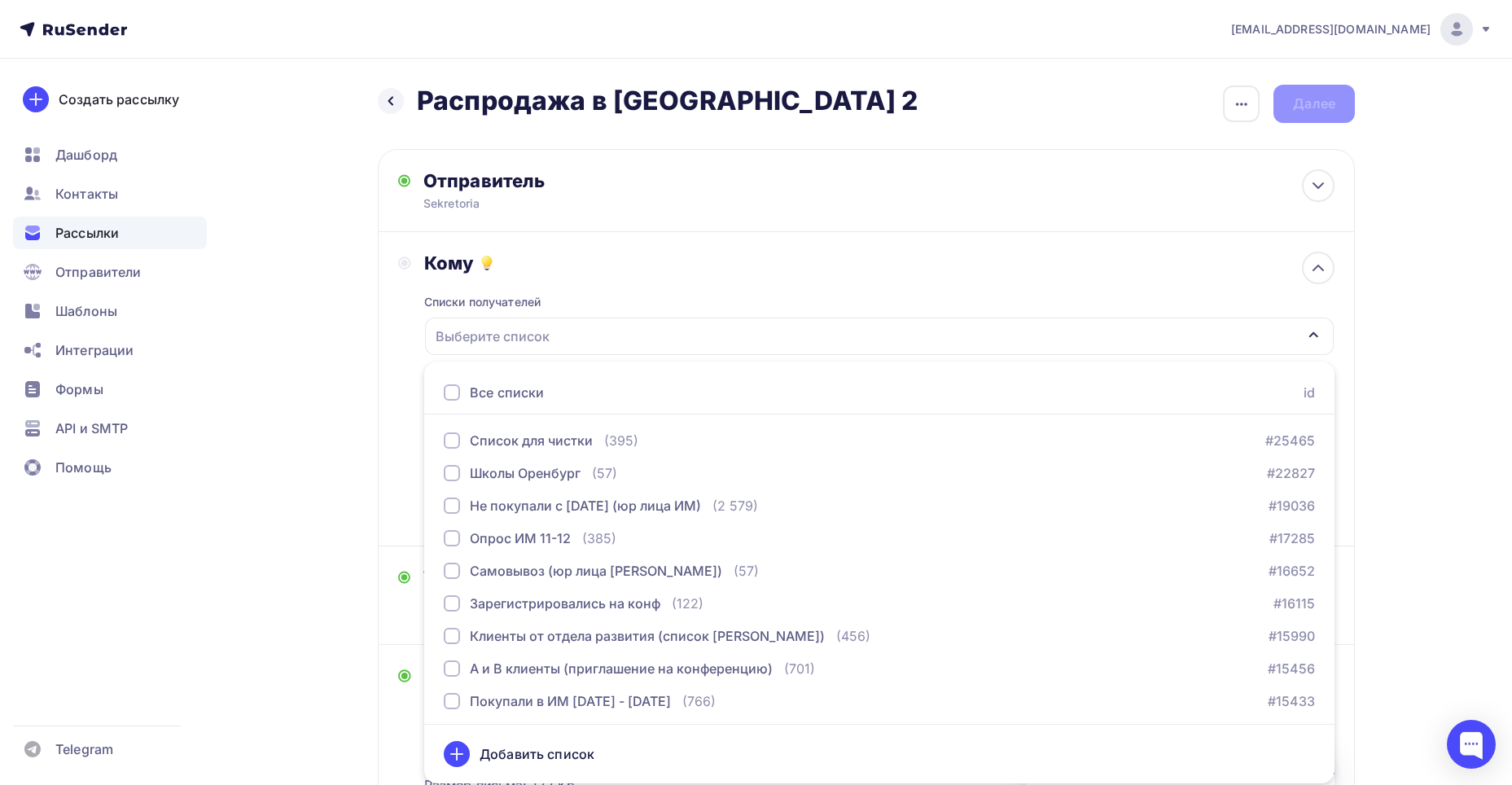
scroll to position [785, 0]
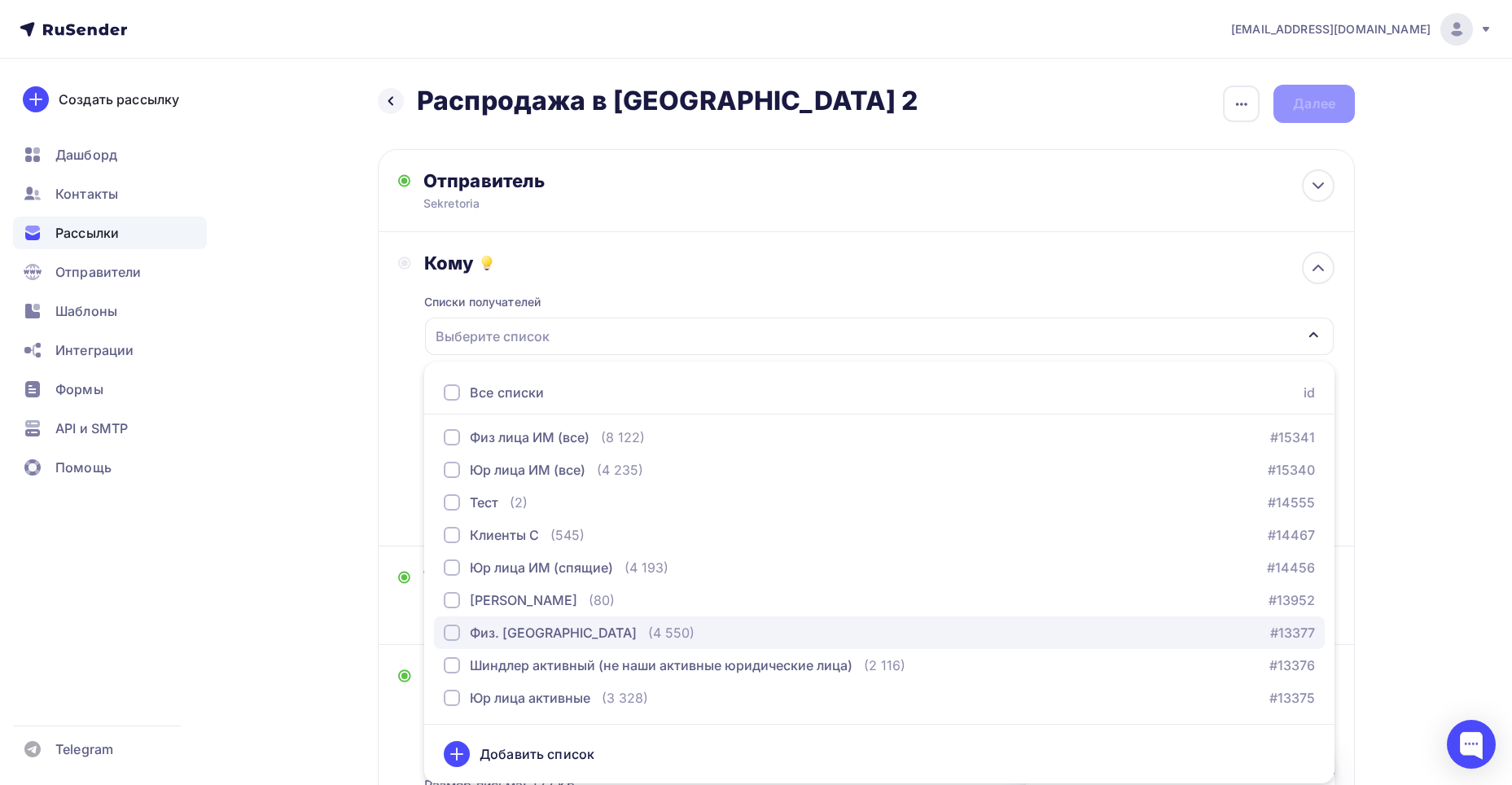
click at [513, 637] on div "Физ. [GEOGRAPHIC_DATA]" at bounding box center [553, 632] width 166 height 20
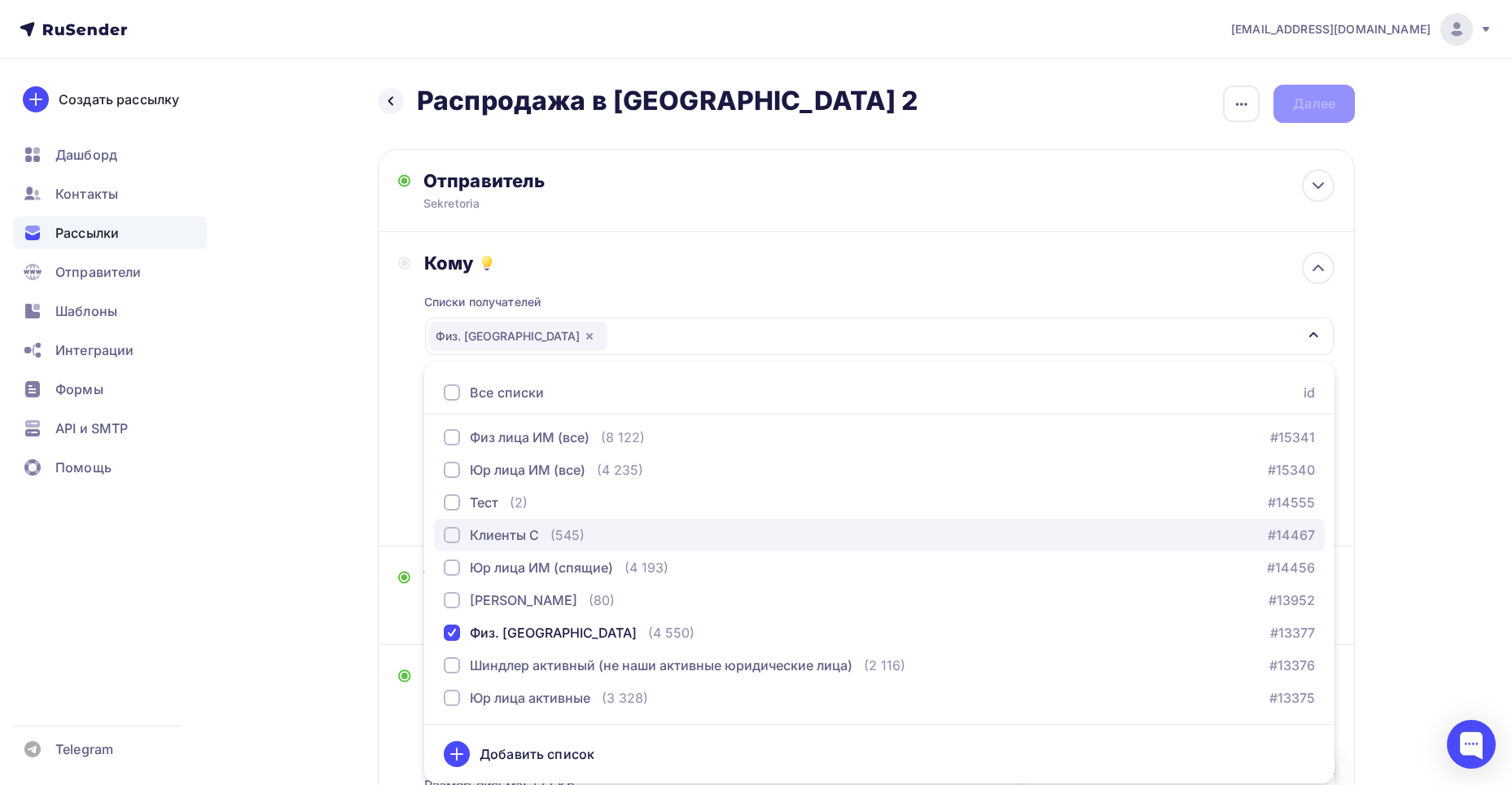
click at [454, 531] on div "button" at bounding box center [451, 534] width 16 height 16
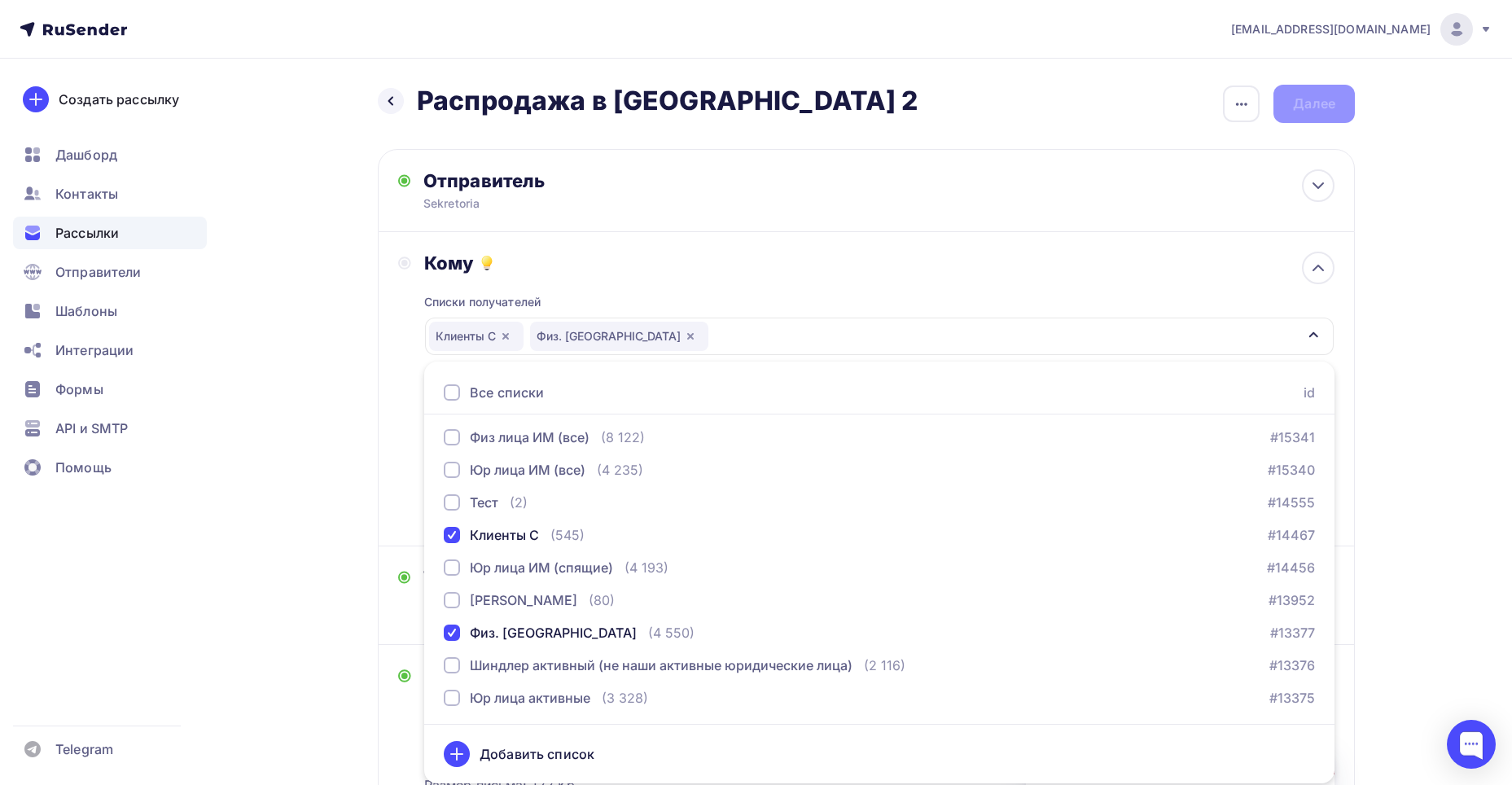
click at [406, 426] on div "Кому Списки получателей Клиенты С Физ. [GEOGRAPHIC_DATA] Все списки id База [PE…" at bounding box center [866, 388] width 936 height 274
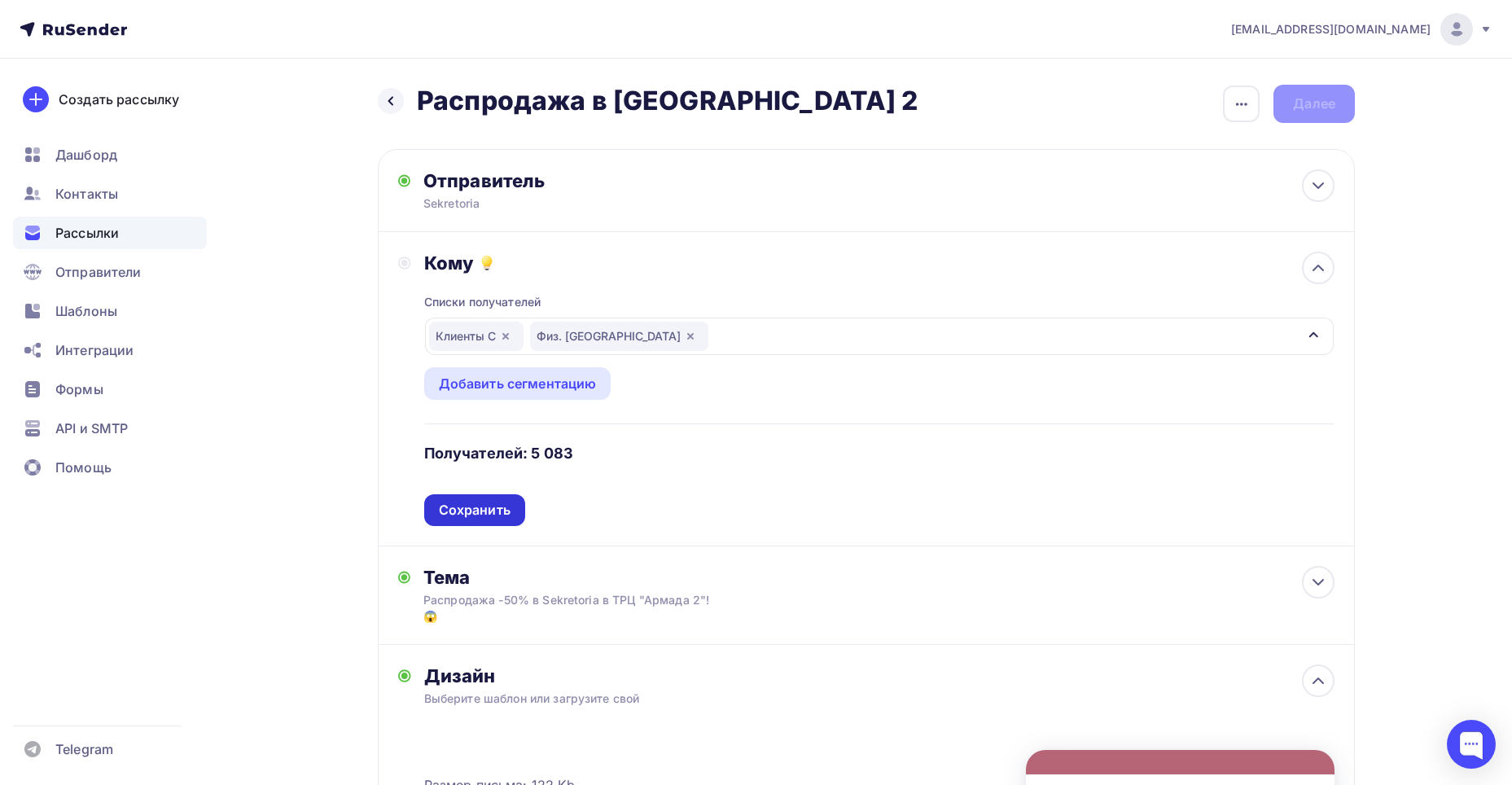
click at [460, 510] on div "Сохранить" at bounding box center [475, 510] width 71 height 19
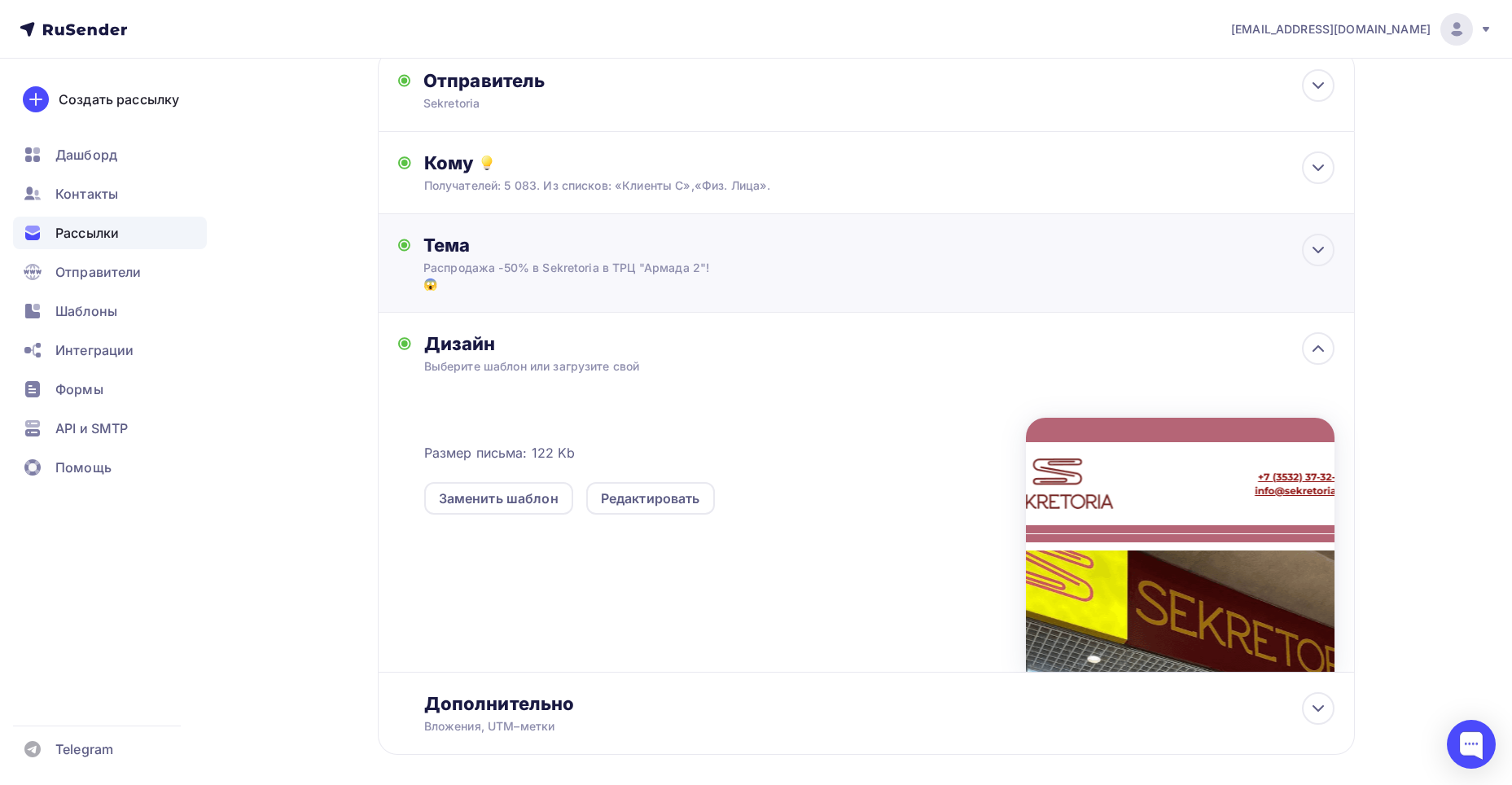
scroll to position [0, 0]
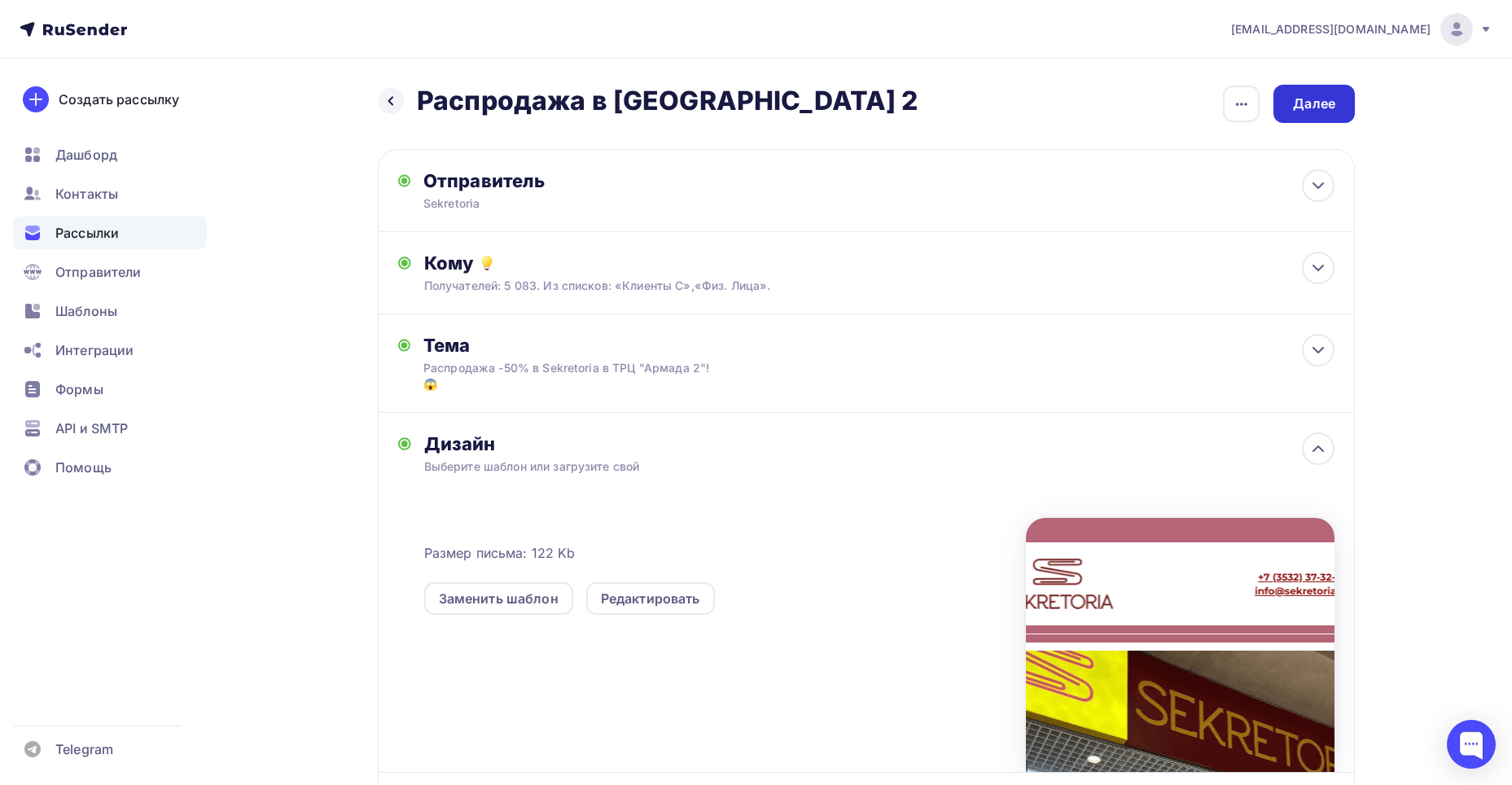
click at [1317, 115] on div "Далее" at bounding box center [1314, 104] width 82 height 38
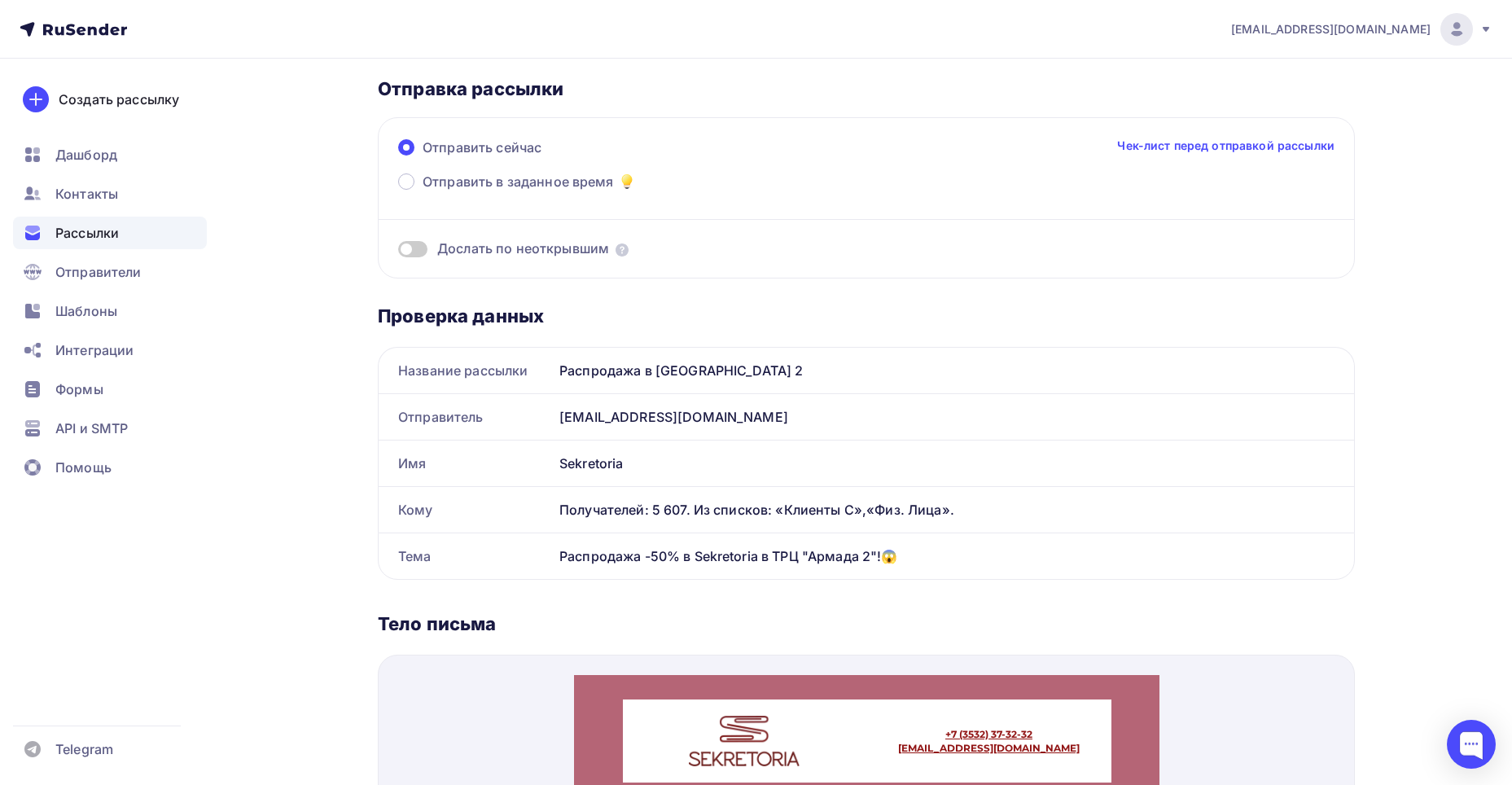
scroll to position [82, 0]
click at [409, 245] on span at bounding box center [413, 248] width 30 height 16
click at [398, 251] on input "checkbox" at bounding box center [398, 251] width 0 height 0
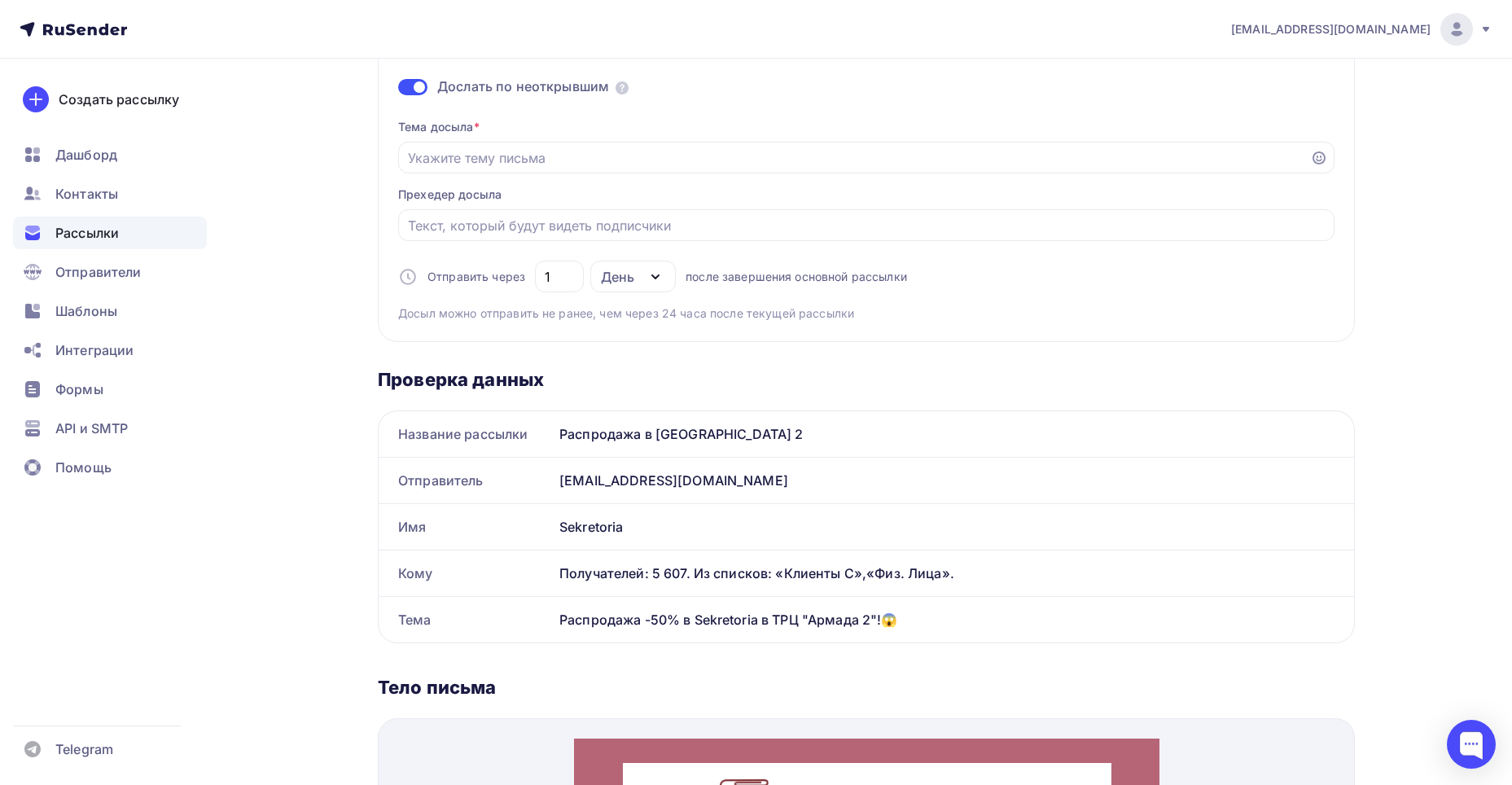
scroll to position [245, 0]
click at [556, 167] on div at bounding box center [866, 155] width 936 height 31
click at [556, 166] on input "Отправить в заданное время" at bounding box center [854, 156] width 893 height 20
type input "H"
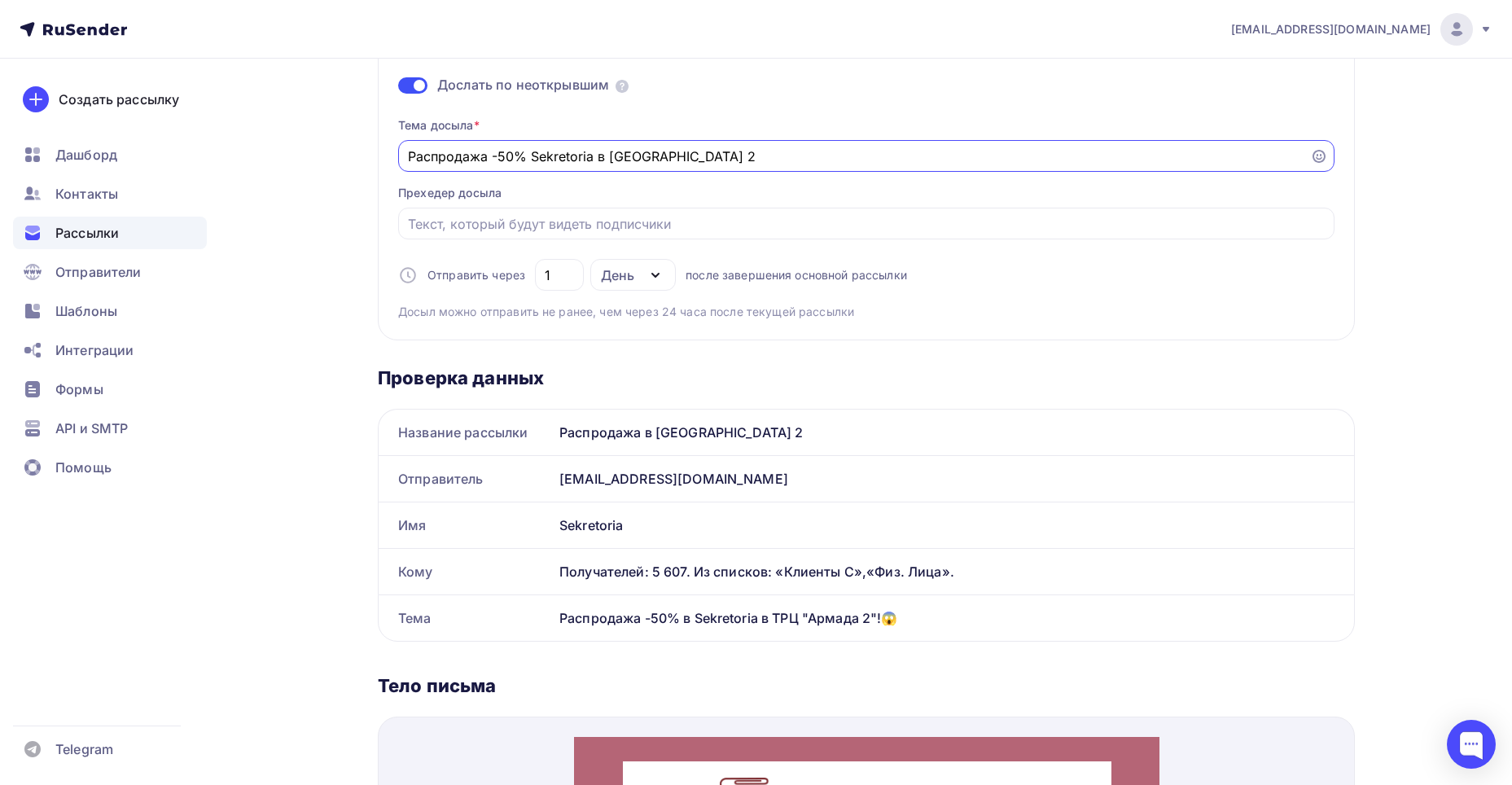
drag, startPoint x: 491, startPoint y: 155, endPoint x: 392, endPoint y: 155, distance: 99.0
click at [392, 155] on div "Отправить сейчас Чек-лист перед отправкой рассылки Отправить в заданное время Д…" at bounding box center [866, 146] width 977 height 387
click at [449, 165] on input "-50% Sekretoria в [GEOGRAPHIC_DATA] 2" at bounding box center [854, 156] width 893 height 20
click at [641, 161] on input "-50% в Sekretoria в [GEOGRAPHIC_DATA] 2" at bounding box center [854, 156] width 893 height 20
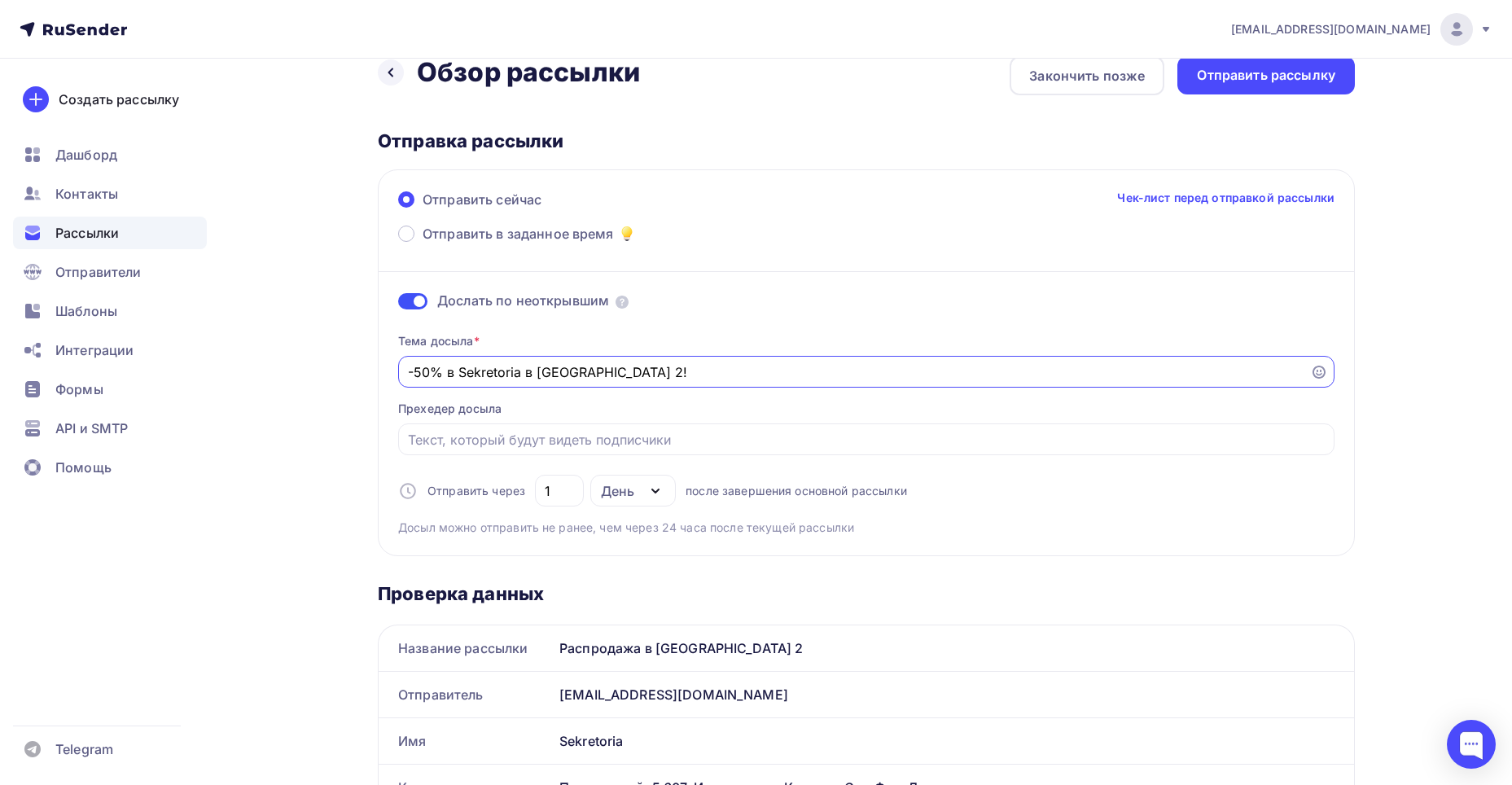
scroll to position [0, 0]
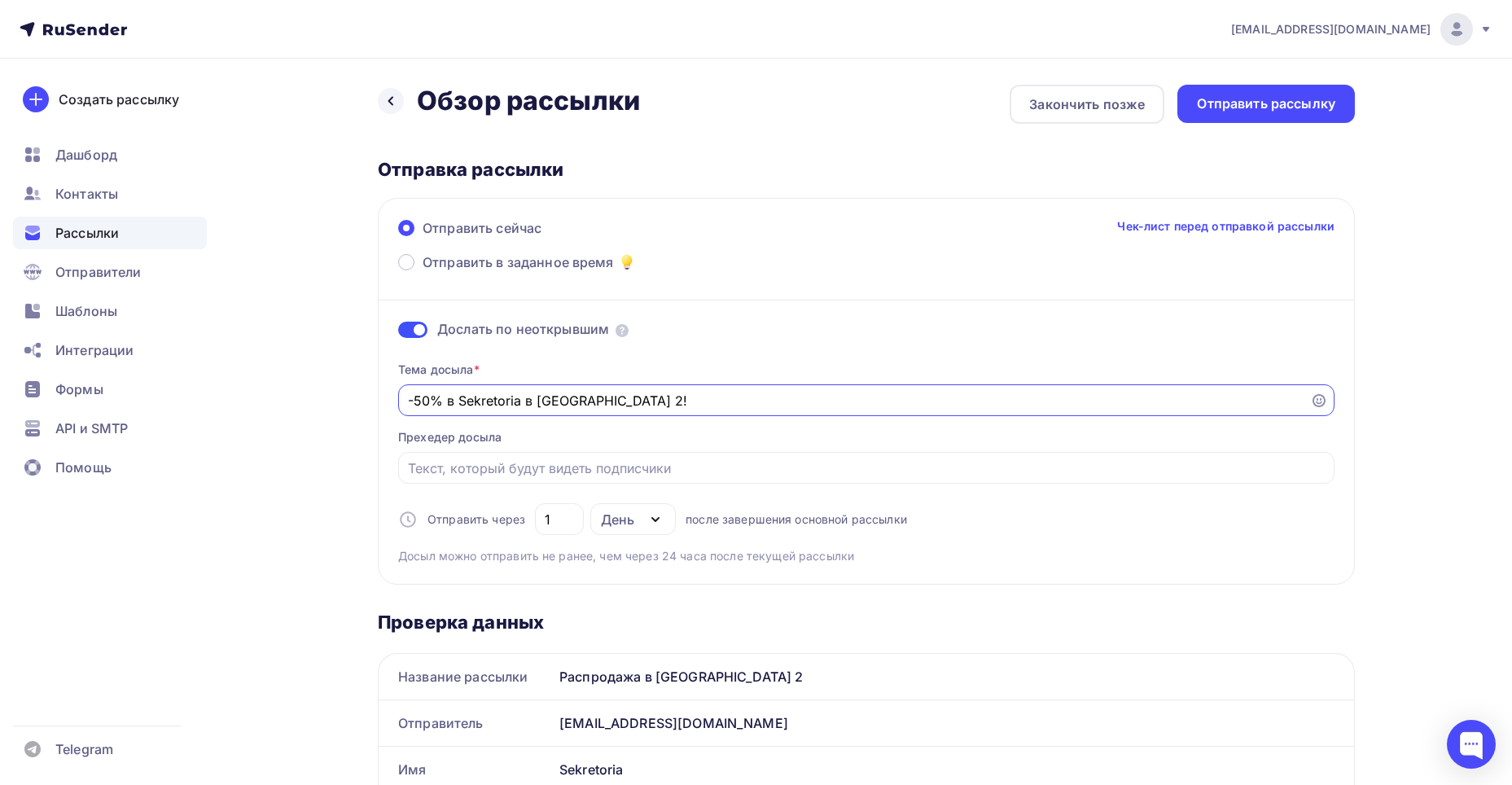
type input "-50% в Sekretoria в [GEOGRAPHIC_DATA] 2!"
click at [997, 160] on div "Отправка рассылки" at bounding box center [866, 169] width 977 height 23
click at [1227, 114] on div "Отправить рассылку" at bounding box center [1266, 104] width 178 height 38
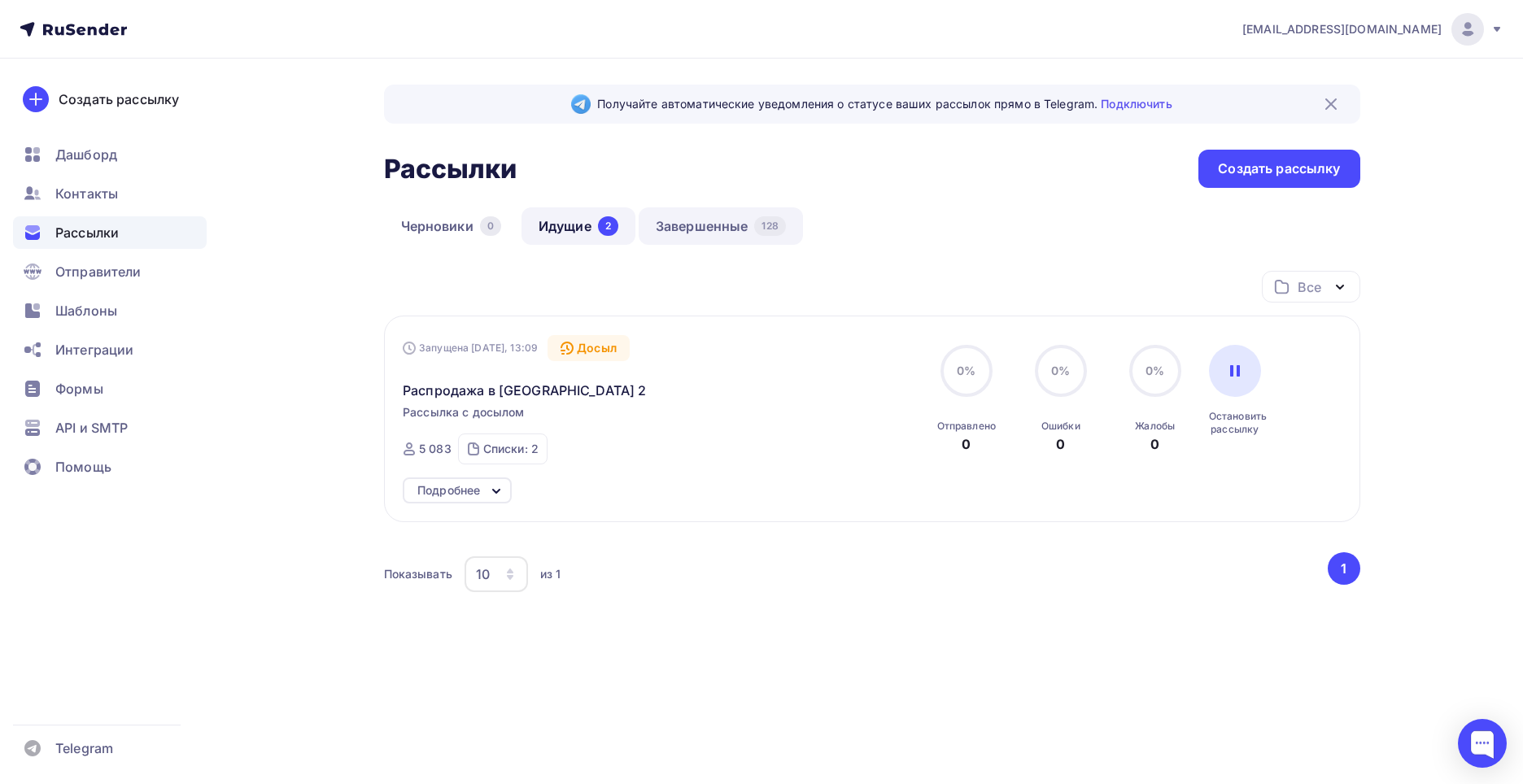
click at [679, 239] on link "Завершенные 128" at bounding box center [721, 226] width 165 height 37
